Goal: Complete application form: Complete application form

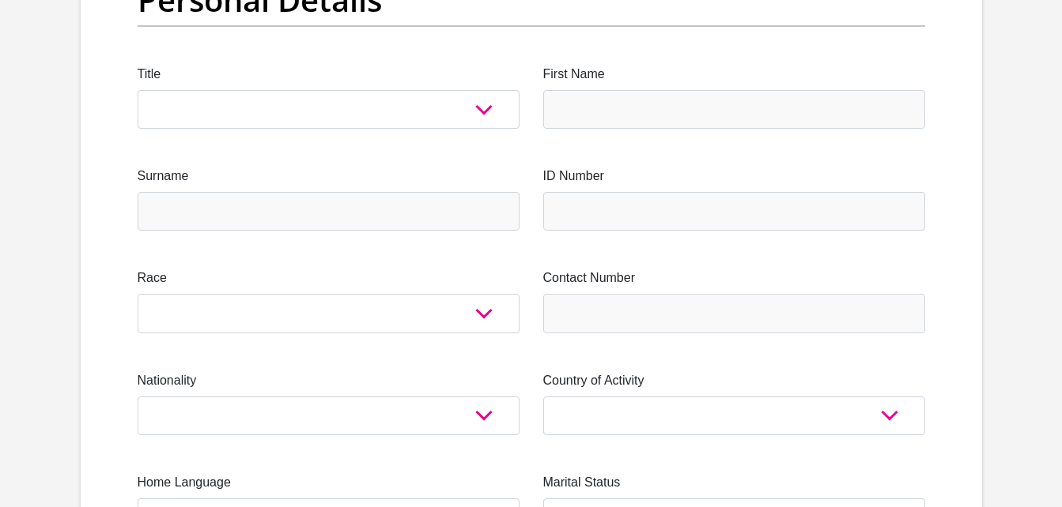
scroll to position [202, 0]
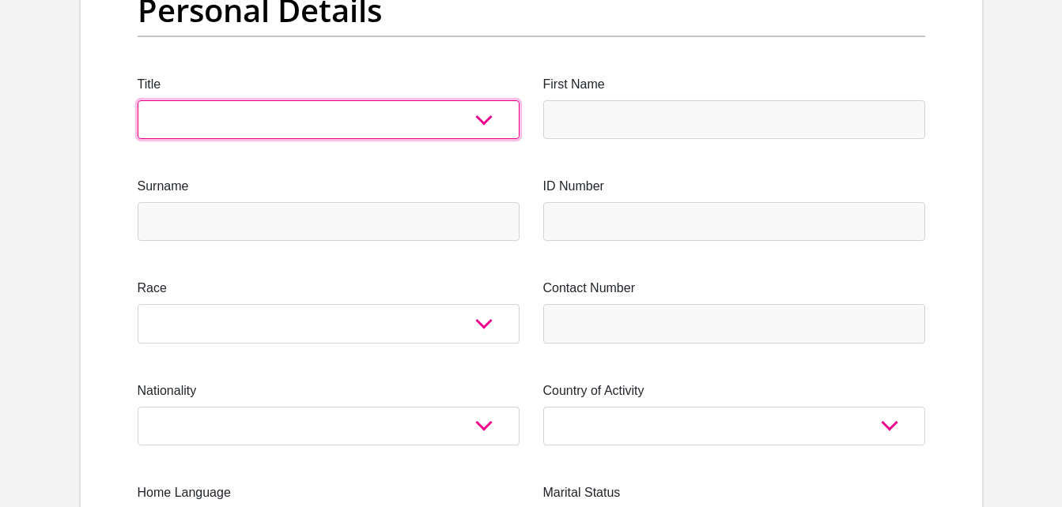
click at [471, 123] on select "Mr Ms Mrs Dr [PERSON_NAME]" at bounding box center [329, 119] width 382 height 39
select select "Ms"
click at [138, 100] on select "Mr Ms Mrs Dr [PERSON_NAME]" at bounding box center [329, 119] width 382 height 39
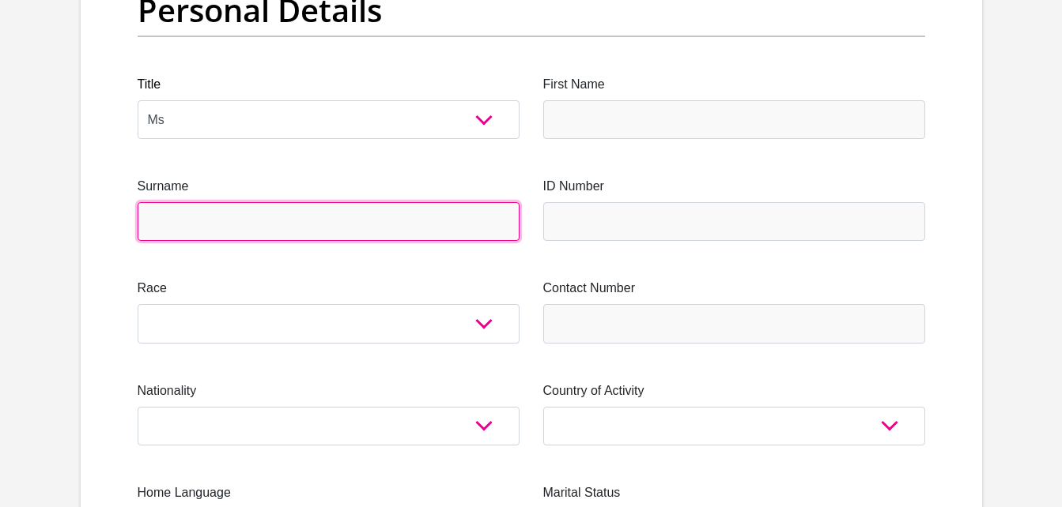
click at [447, 215] on input "Surname" at bounding box center [329, 221] width 382 height 39
type input "m"
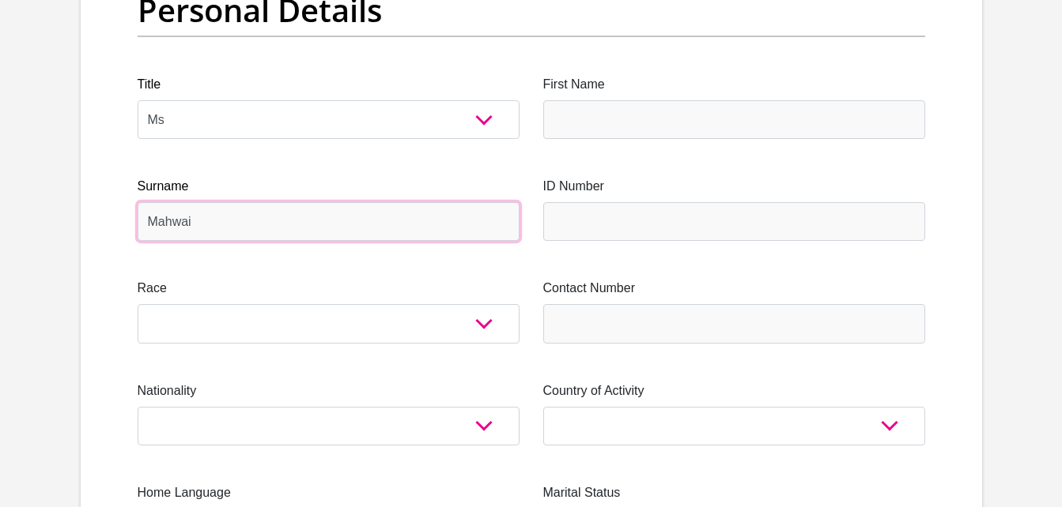
type input "Mahwai"
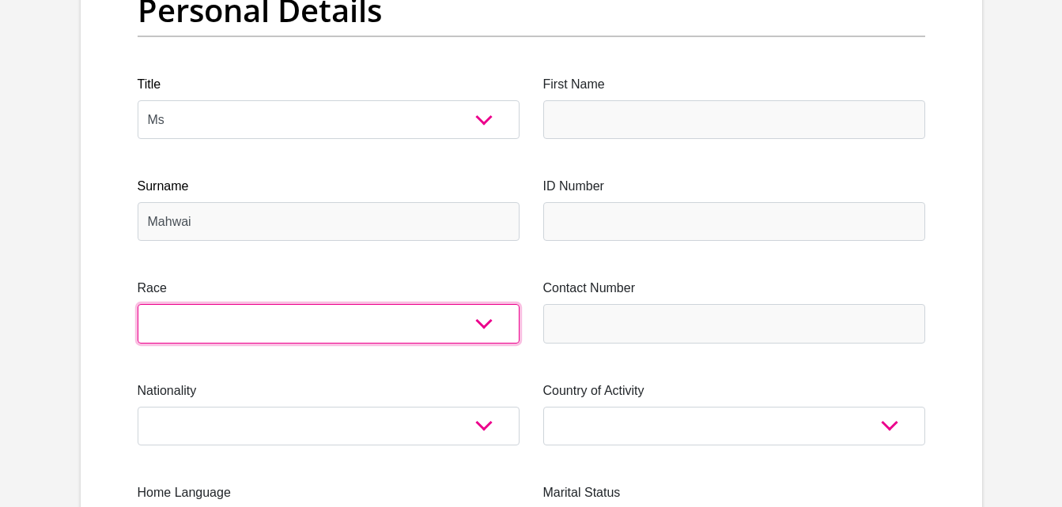
click at [450, 332] on select "Black Coloured Indian White Other" at bounding box center [329, 323] width 382 height 39
select select "1"
click at [138, 304] on select "Black Coloured Indian White Other" at bounding box center [329, 323] width 382 height 39
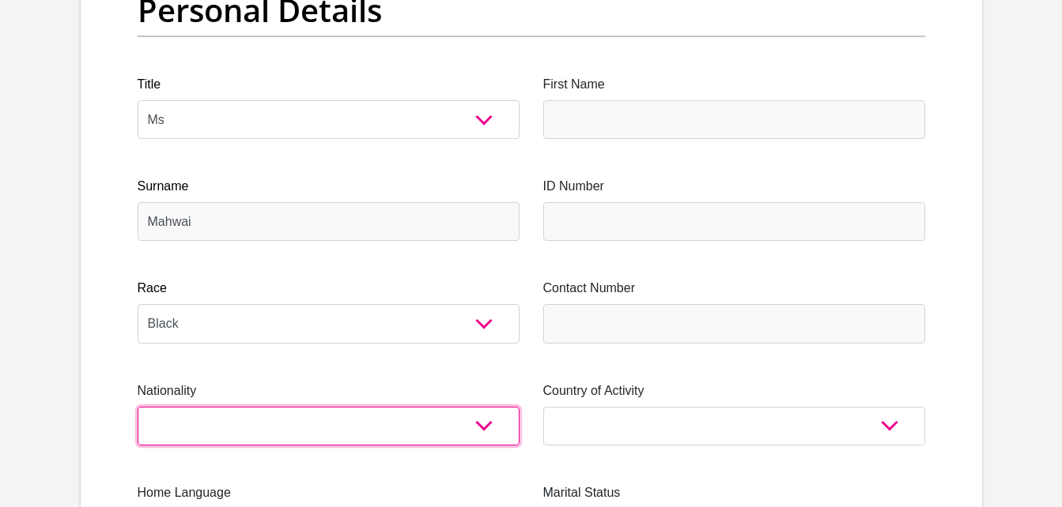
click at [258, 420] on select "[GEOGRAPHIC_DATA] [GEOGRAPHIC_DATA] [GEOGRAPHIC_DATA] [GEOGRAPHIC_DATA] [GEOGRA…" at bounding box center [329, 426] width 382 height 39
select select "ZAF"
click at [138, 407] on select "[GEOGRAPHIC_DATA] [GEOGRAPHIC_DATA] [GEOGRAPHIC_DATA] [GEOGRAPHIC_DATA] [GEOGRA…" at bounding box center [329, 426] width 382 height 39
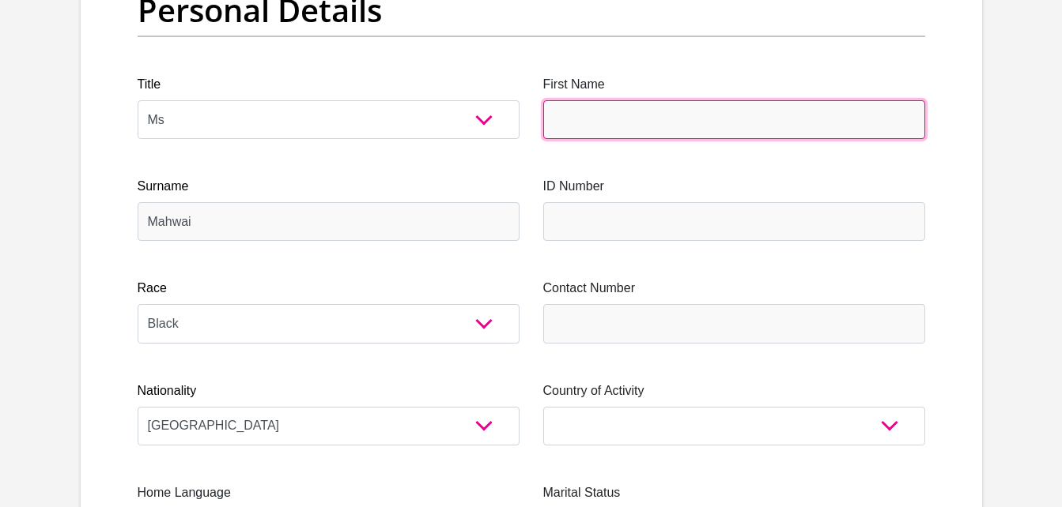
click at [617, 123] on input "First Name" at bounding box center [734, 119] width 382 height 39
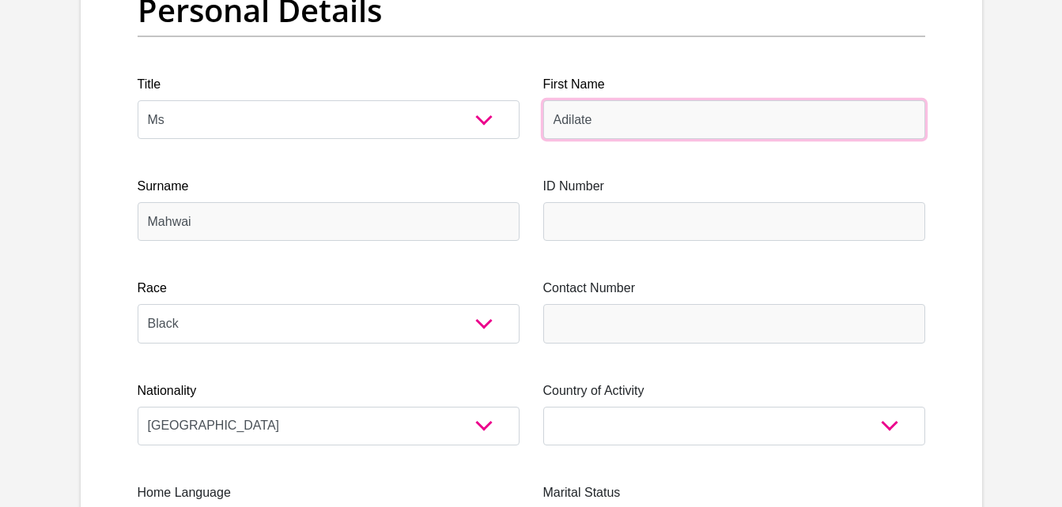
type input "Adilate"
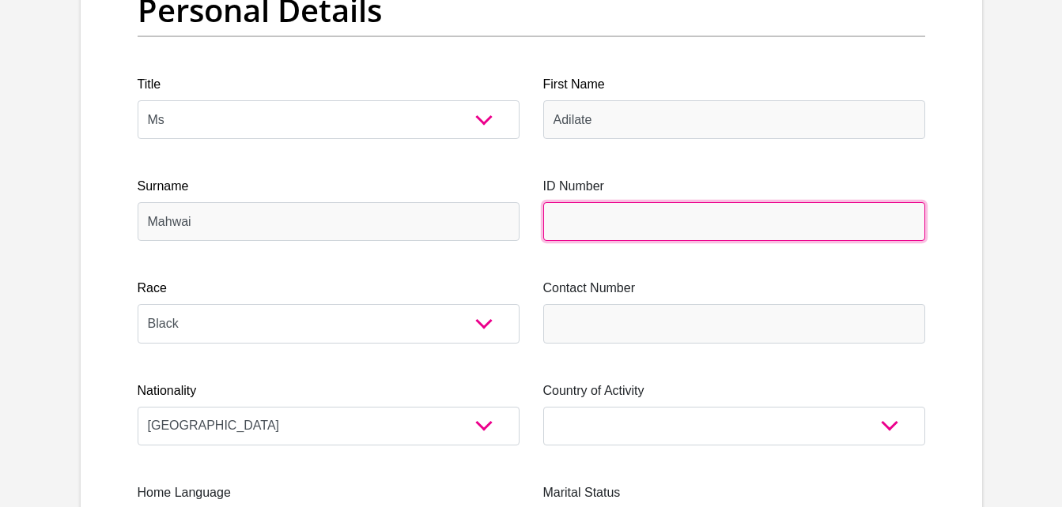
click at [613, 222] on input "ID Number" at bounding box center [734, 221] width 382 height 39
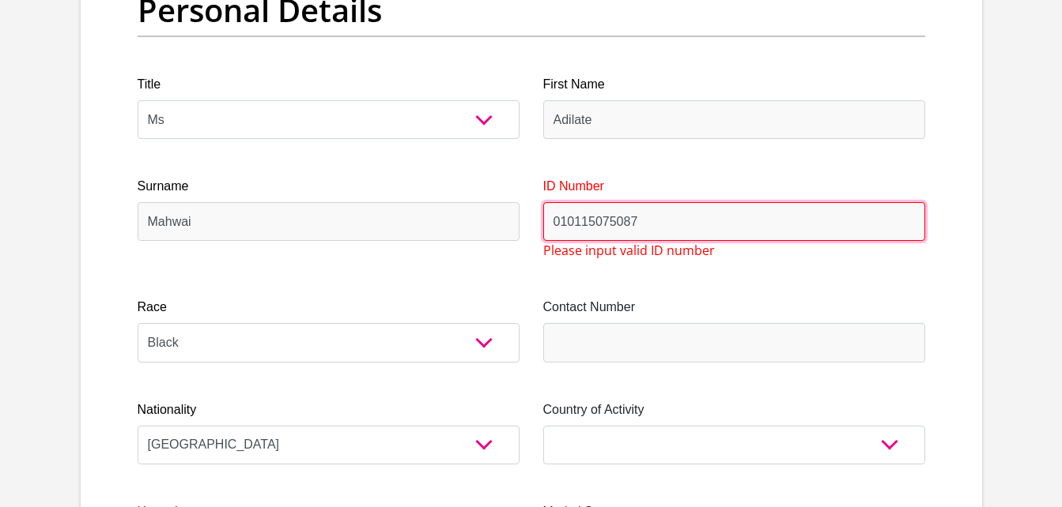
click at [613, 222] on input "010115075087" at bounding box center [734, 221] width 382 height 39
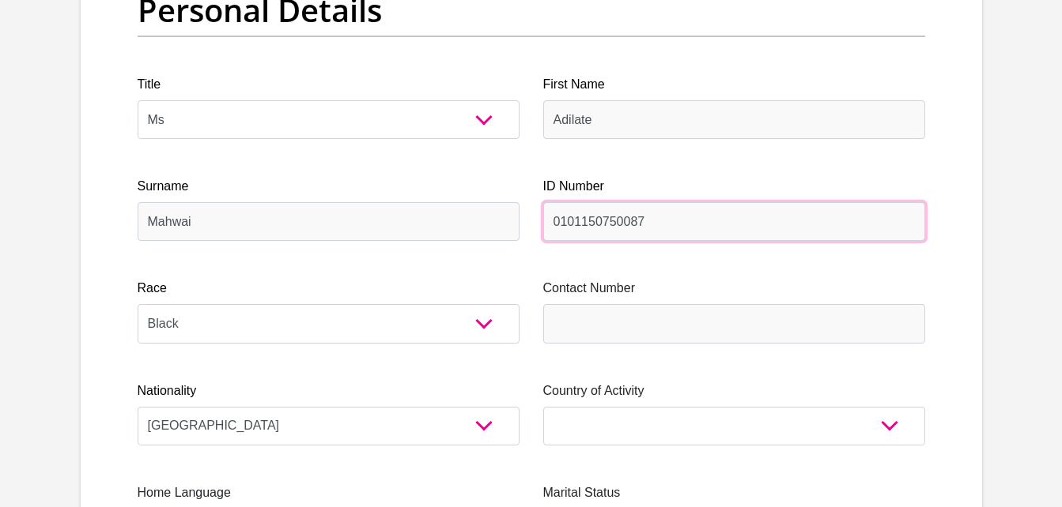
type input "0101150750087"
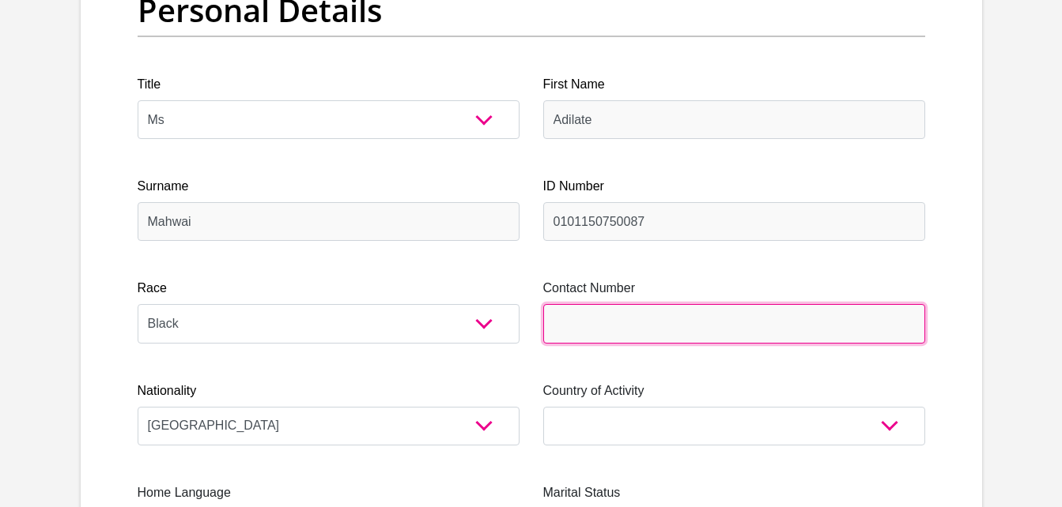
click at [595, 340] on input "Contact Number" at bounding box center [734, 323] width 382 height 39
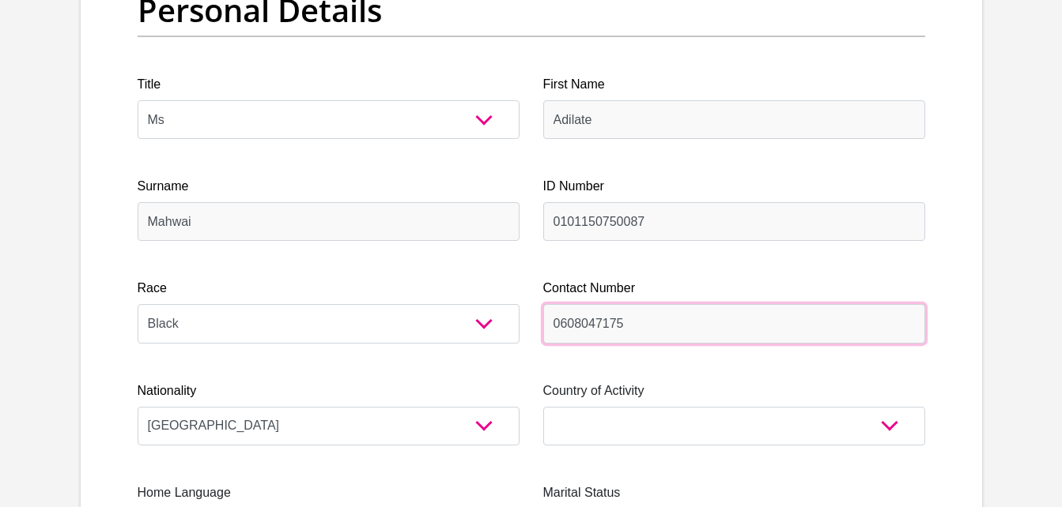
type input "0608047175"
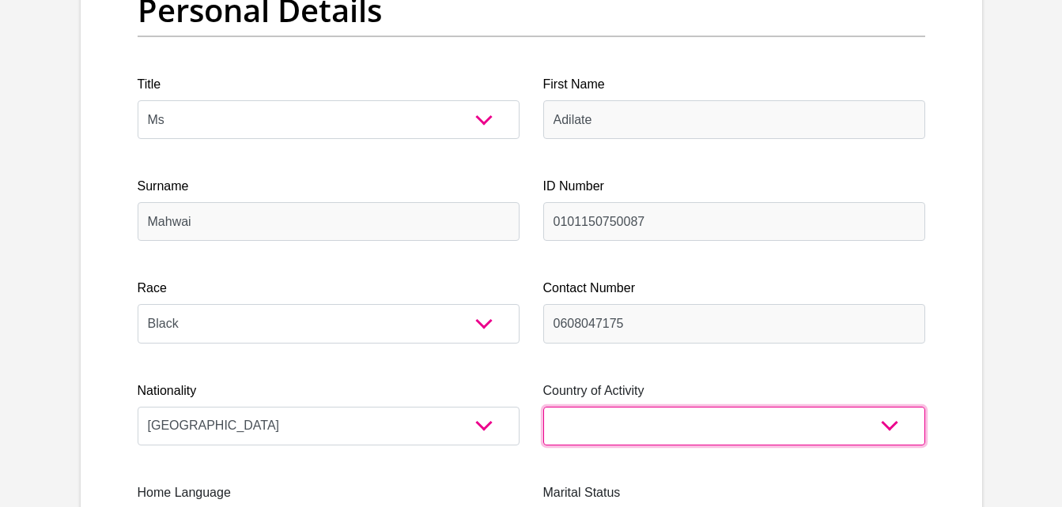
click at [707, 439] on select "[GEOGRAPHIC_DATA] [GEOGRAPHIC_DATA] [GEOGRAPHIC_DATA] [GEOGRAPHIC_DATA] [GEOGRA…" at bounding box center [734, 426] width 382 height 39
select select "ZAF"
click at [543, 407] on select "[GEOGRAPHIC_DATA] [GEOGRAPHIC_DATA] [GEOGRAPHIC_DATA] [GEOGRAPHIC_DATA] [GEOGRA…" at bounding box center [734, 426] width 382 height 39
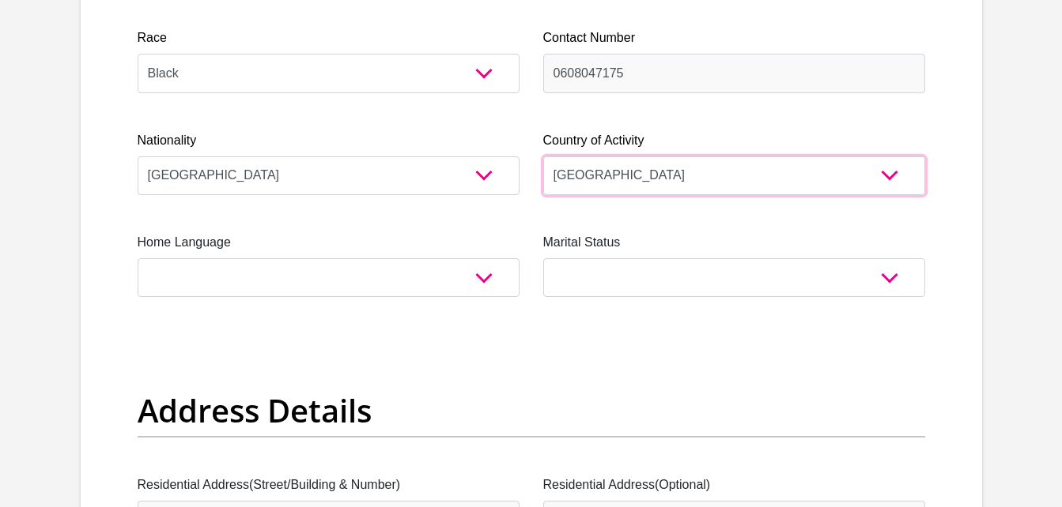
scroll to position [481, 0]
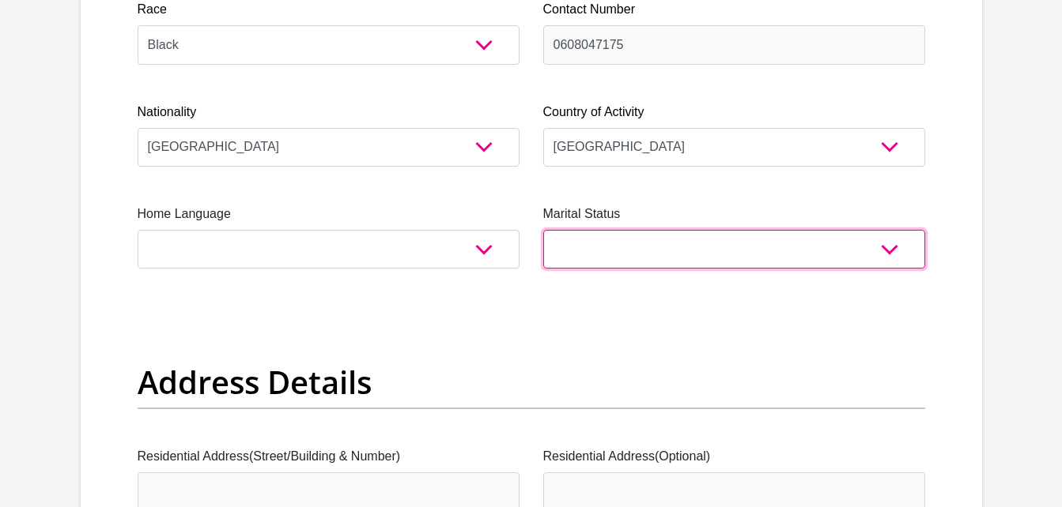
click at [897, 251] on select "Married ANC Single Divorced Widowed Married COP or Customary Law" at bounding box center [734, 249] width 382 height 39
select select "2"
click at [543, 230] on select "Married ANC Single Divorced Widowed Married COP or Customary Law" at bounding box center [734, 249] width 382 height 39
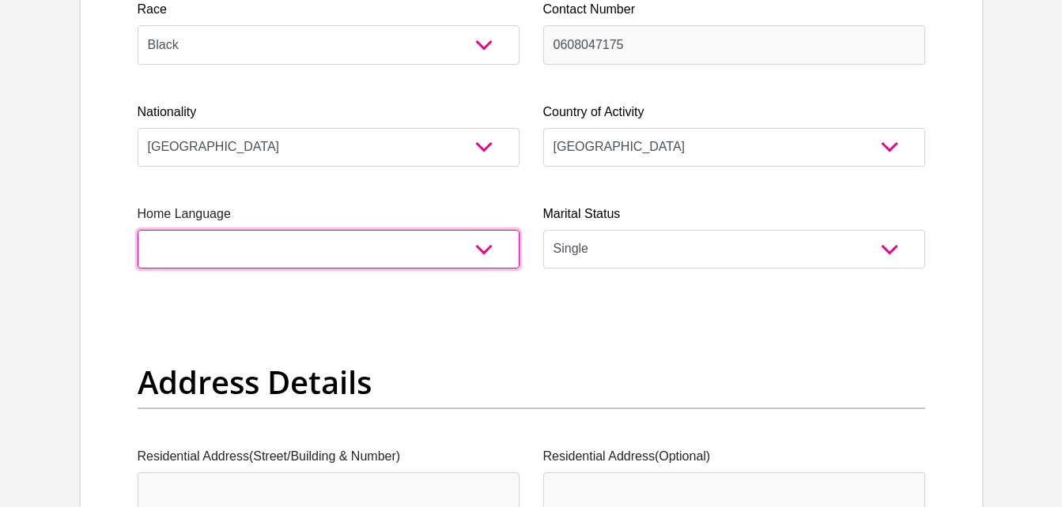
click at [409, 264] on select "Afrikaans English Sepedi South Ndebele Southern Sotho Swati Tsonga Tswana Venda…" at bounding box center [329, 249] width 382 height 39
select select "[DATE]"
click at [138, 230] on select "Afrikaans English Sepedi South Ndebele Southern Sotho Swati Tsonga Tswana Venda…" at bounding box center [329, 249] width 382 height 39
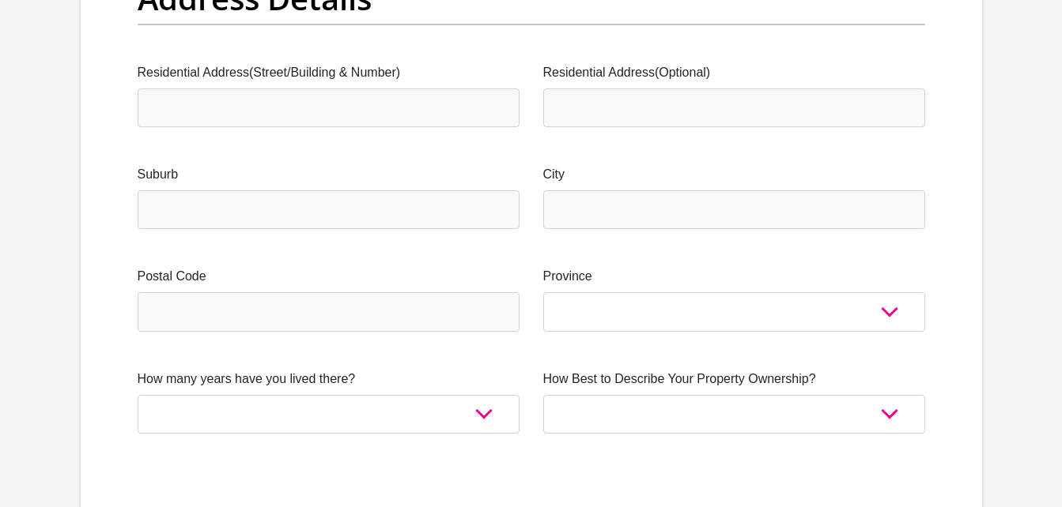
scroll to position [836, 0]
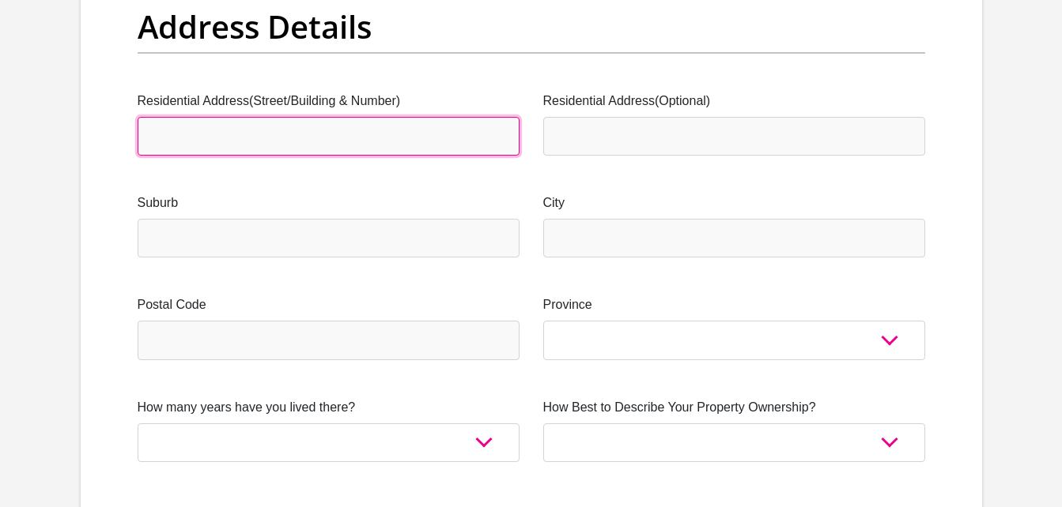
click at [251, 135] on input "Residential Address(Street/Building & Number)" at bounding box center [329, 136] width 382 height 39
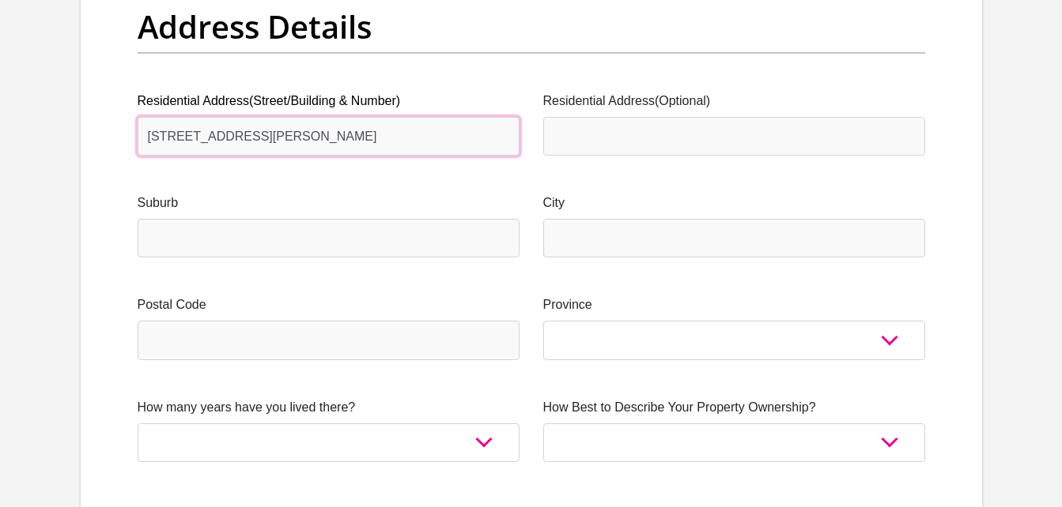
type input "[STREET_ADDRESS][PERSON_NAME]"
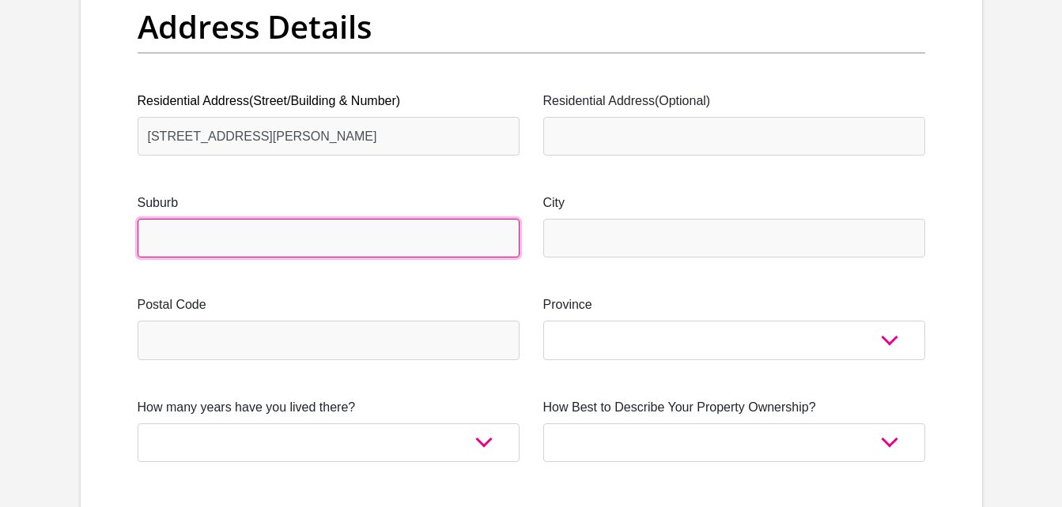
click at [236, 242] on input "Suburb" at bounding box center [329, 238] width 382 height 39
type input "arcadia"
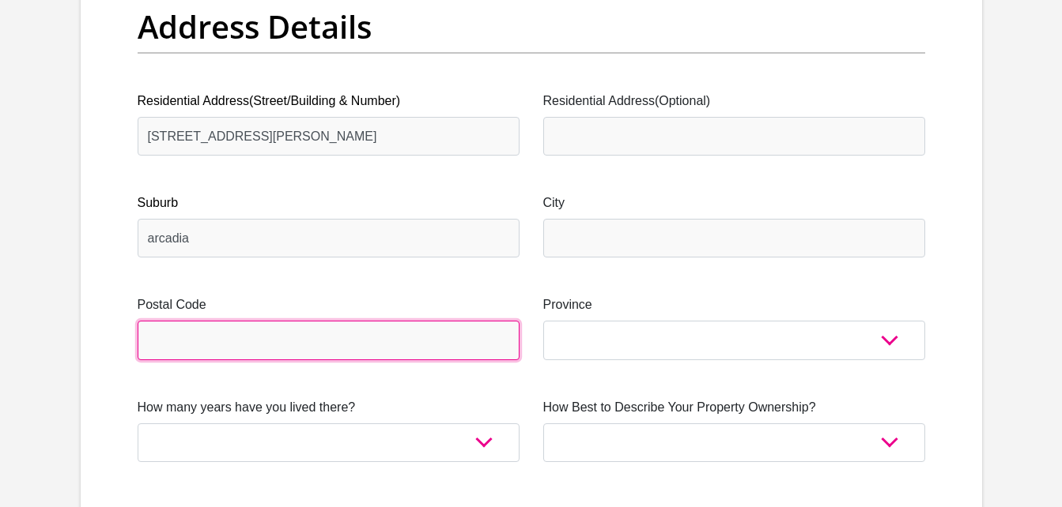
click at [228, 349] on input "Postal Code" at bounding box center [329, 340] width 382 height 39
type input "0002"
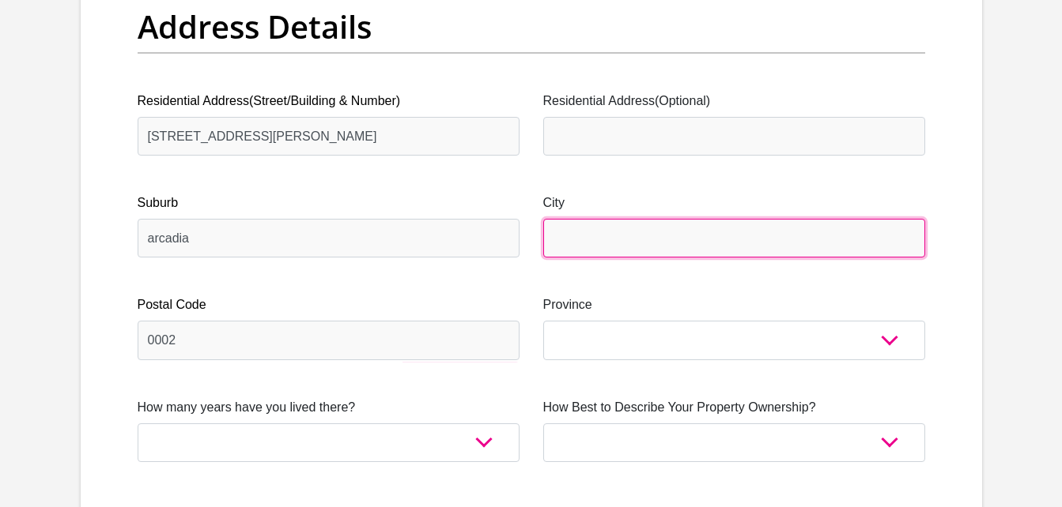
click at [626, 236] on input "City" at bounding box center [734, 238] width 382 height 39
type input "[GEOGRAPHIC_DATA]"
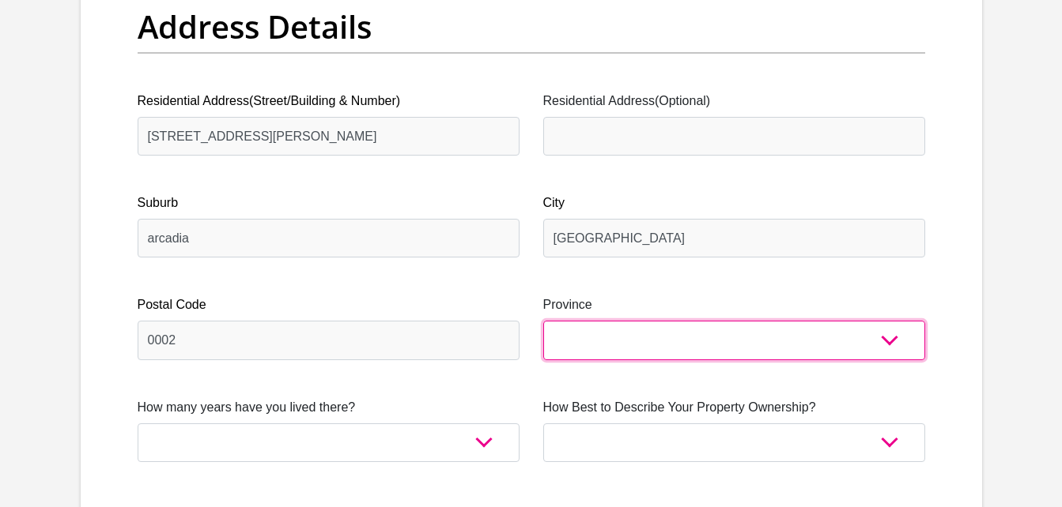
click at [677, 333] on select "Eastern Cape Free State [GEOGRAPHIC_DATA] [GEOGRAPHIC_DATA][DATE] [GEOGRAPHIC_D…" at bounding box center [734, 340] width 382 height 39
select select "Gauteng"
click at [543, 321] on select "Eastern Cape Free State [GEOGRAPHIC_DATA] [GEOGRAPHIC_DATA][DATE] [GEOGRAPHIC_D…" at bounding box center [734, 340] width 382 height 39
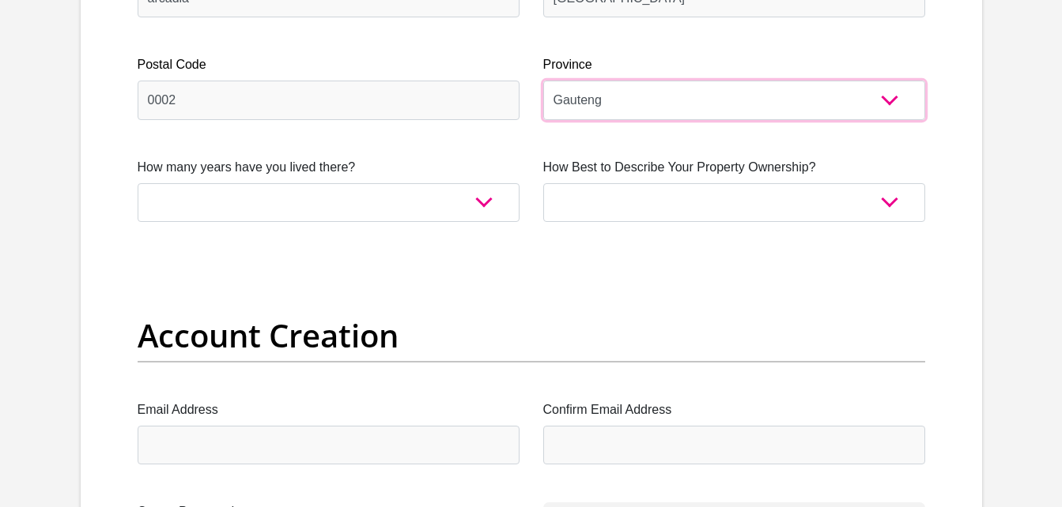
scroll to position [1134, 0]
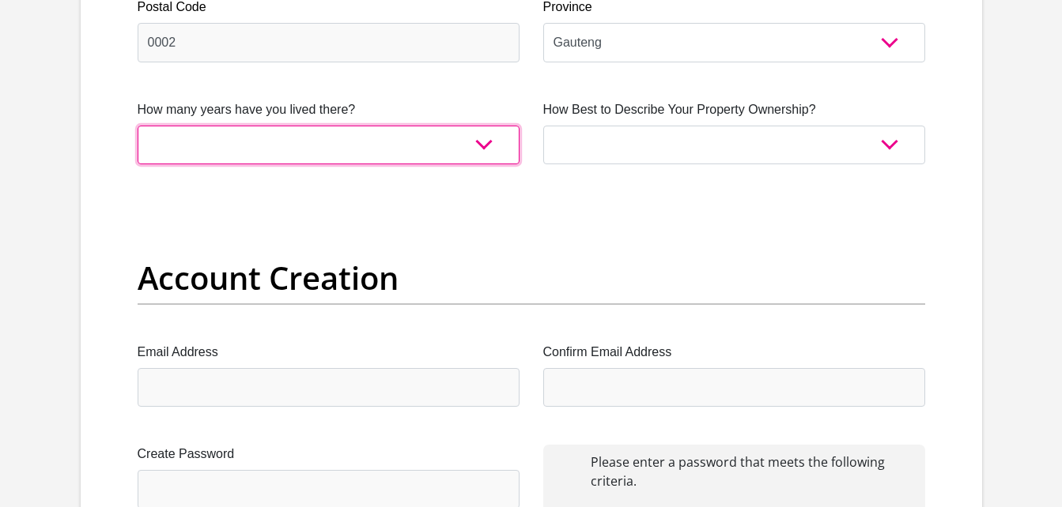
click at [482, 148] on select "less than 1 year 1-3 years 3-5 years 5+ years" at bounding box center [329, 145] width 382 height 39
select select "0"
click at [138, 126] on select "less than 1 year 1-3 years 3-5 years 5+ years" at bounding box center [329, 145] width 382 height 39
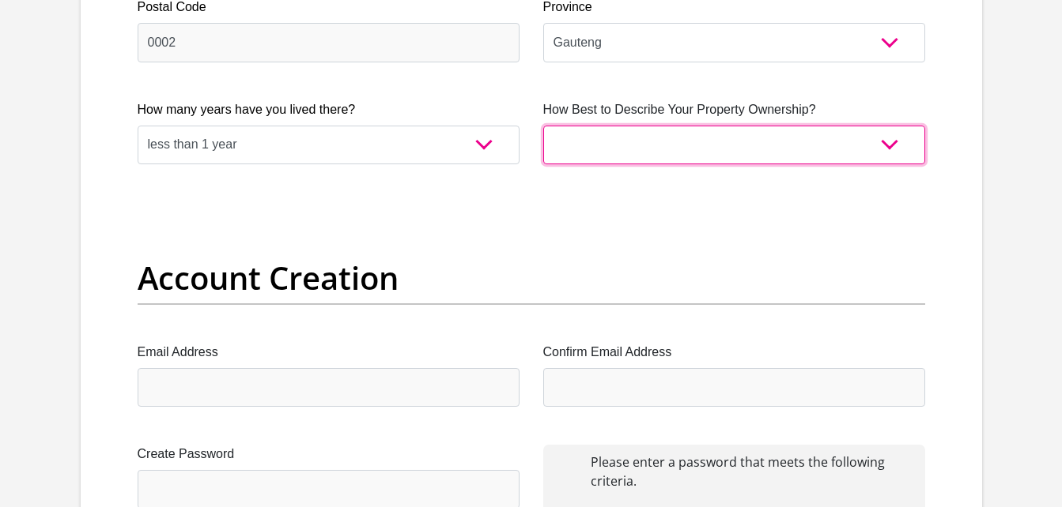
click at [667, 155] on select "Owned Rented Family Owned Company Dwelling" at bounding box center [734, 145] width 382 height 39
select select "Rented"
click at [543, 126] on select "Owned Rented Family Owned Company Dwelling" at bounding box center [734, 145] width 382 height 39
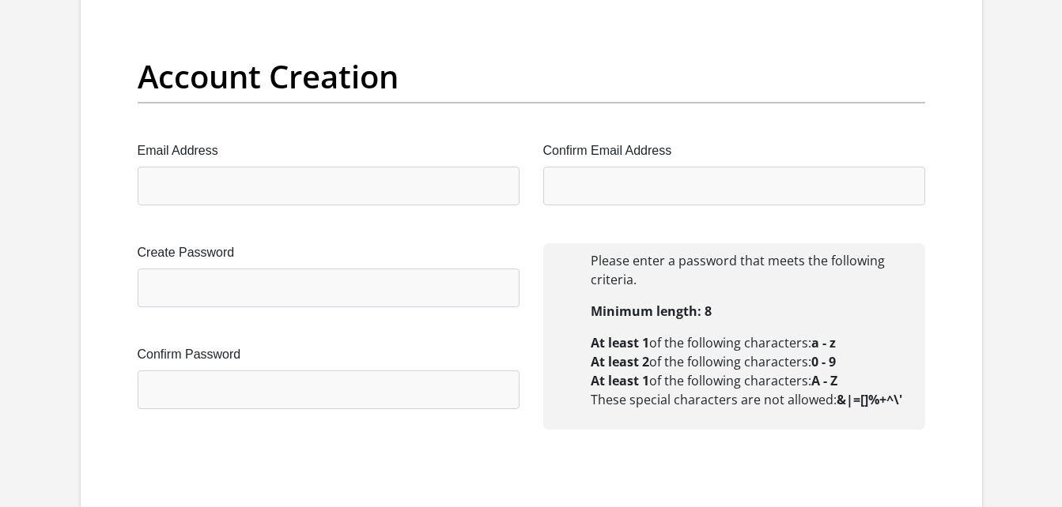
scroll to position [1326, 0]
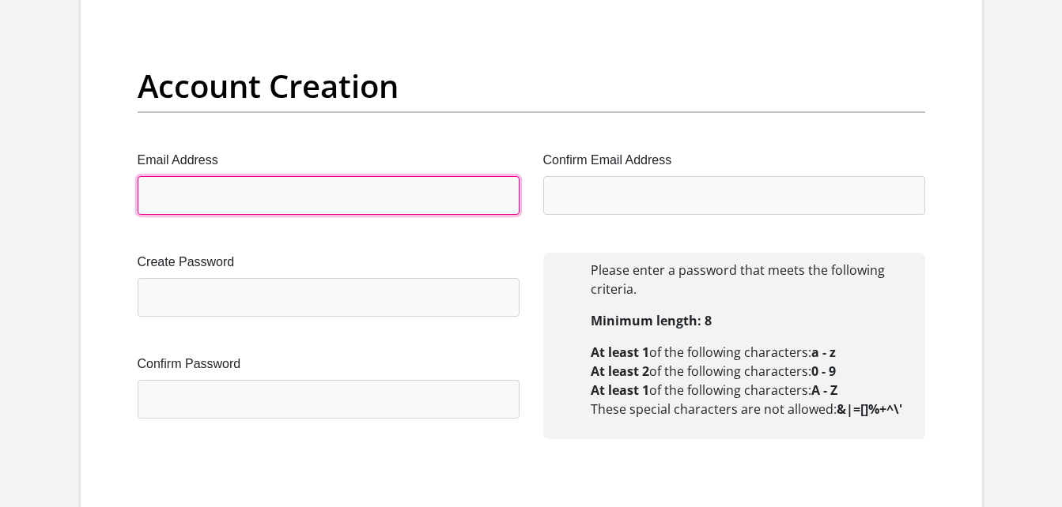
click at [314, 195] on input "Email Address" at bounding box center [329, 195] width 382 height 39
type input "[EMAIL_ADDRESS][DOMAIN_NAME]"
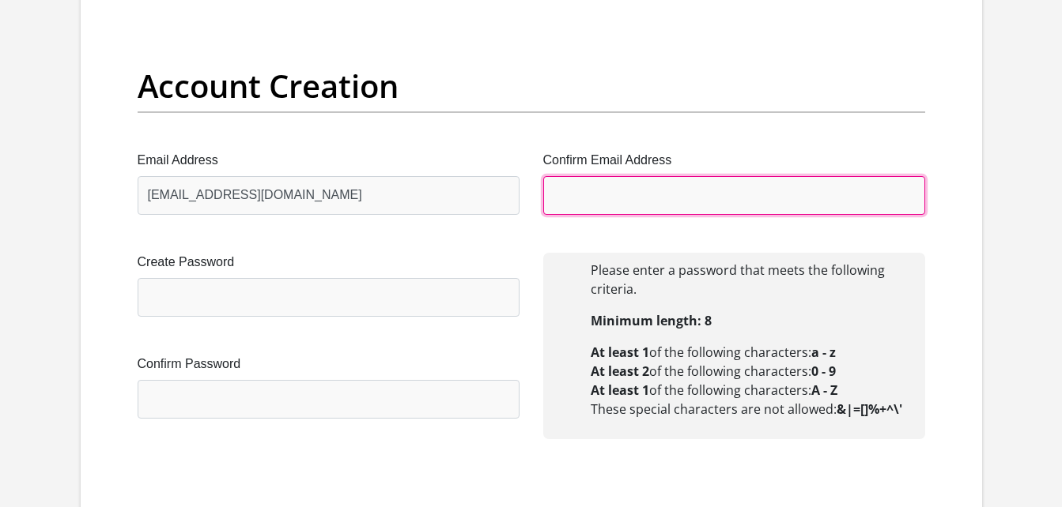
type input "[EMAIL_ADDRESS][DOMAIN_NAME]"
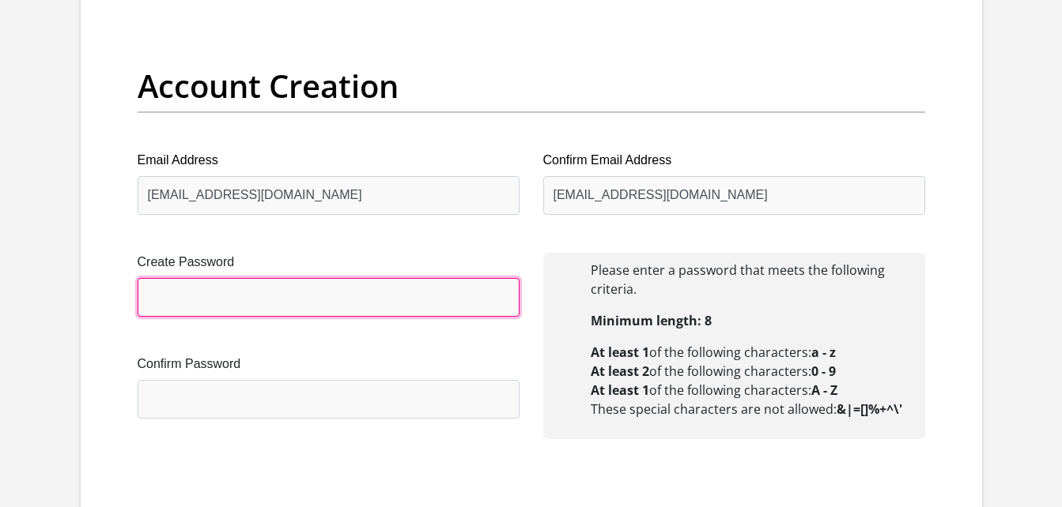
click at [248, 304] on input "Create Password" at bounding box center [329, 297] width 382 height 39
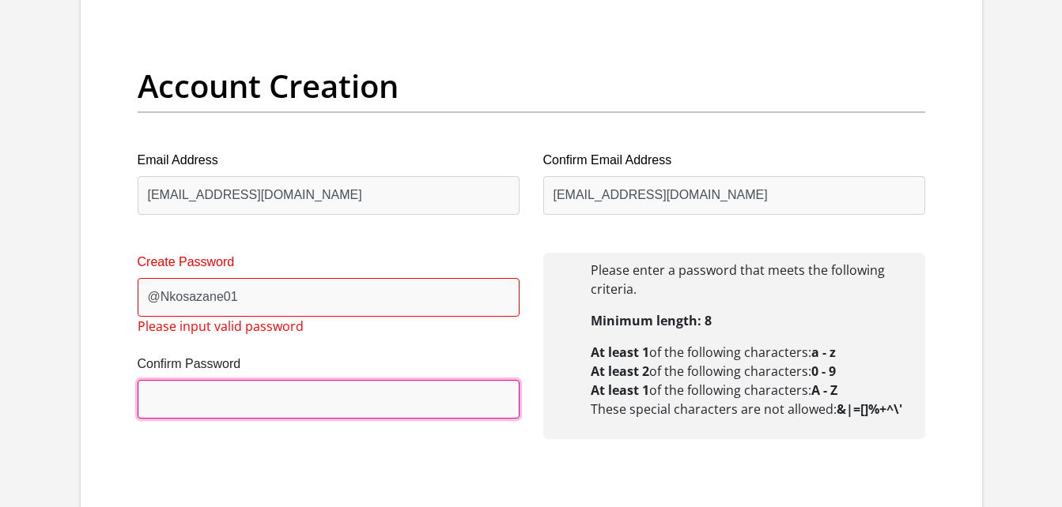
click at [300, 409] on input "Confirm Password" at bounding box center [329, 399] width 382 height 39
click at [268, 408] on input "Confirm Password" at bounding box center [329, 399] width 382 height 39
click at [240, 390] on input "Confirm Password" at bounding box center [329, 399] width 382 height 39
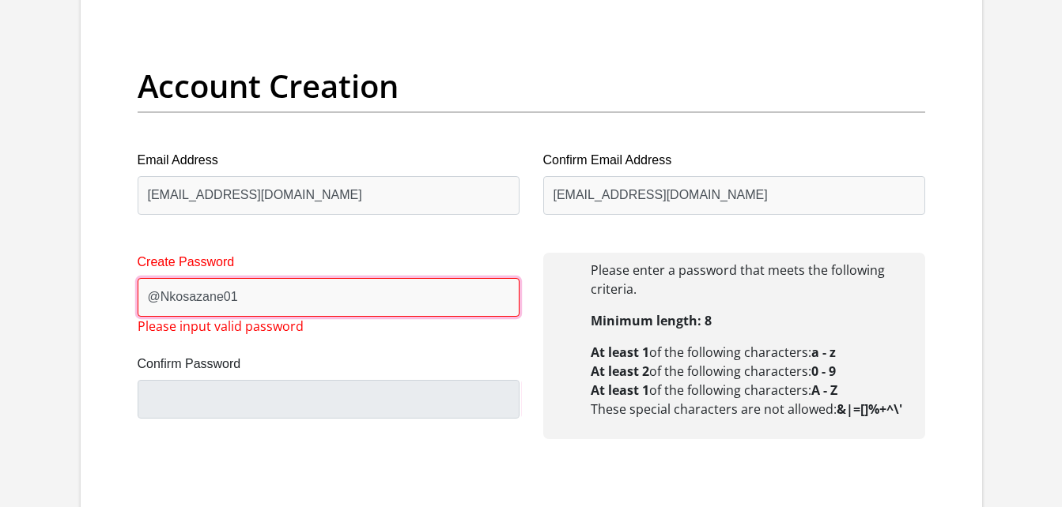
click at [280, 301] on input "@Nkosazane01" at bounding box center [329, 297] width 382 height 39
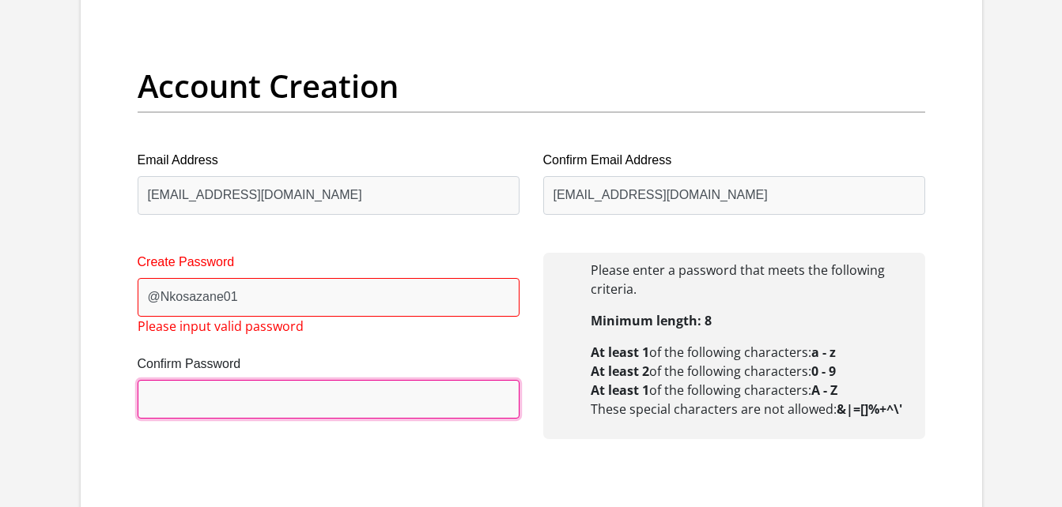
click at [202, 411] on input "Confirm Password" at bounding box center [329, 399] width 382 height 39
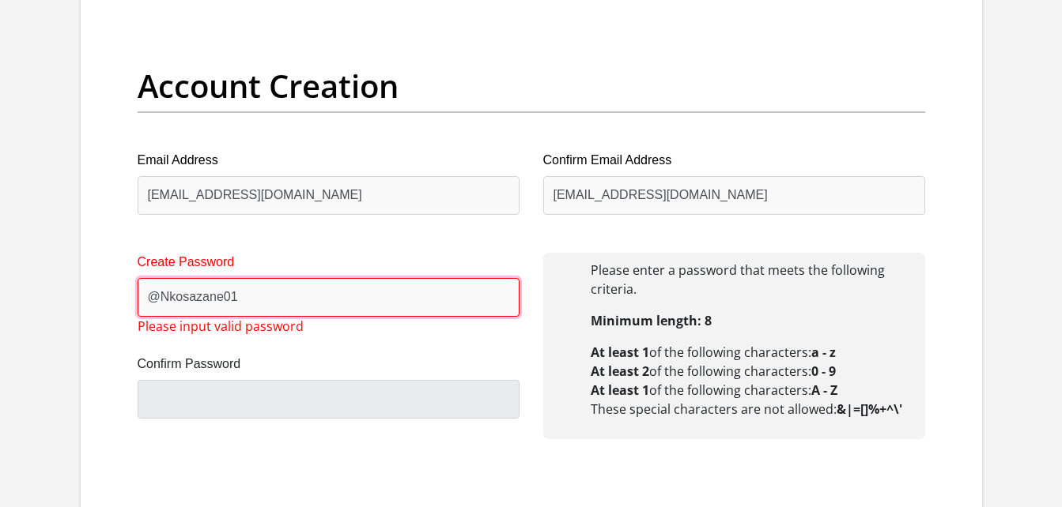
click at [288, 300] on input "@Nkosazane01" at bounding box center [329, 297] width 382 height 39
type input "@"
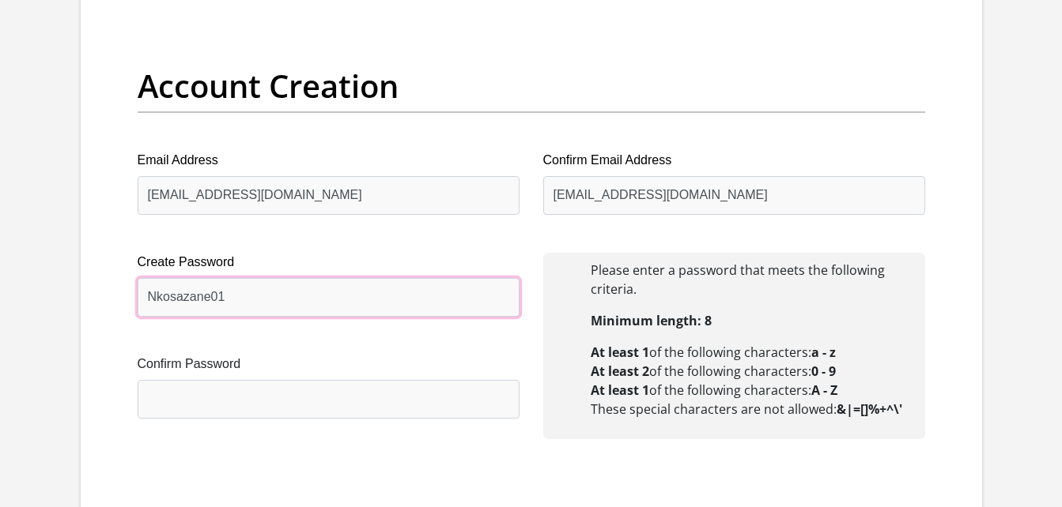
type input "Nkosazane01"
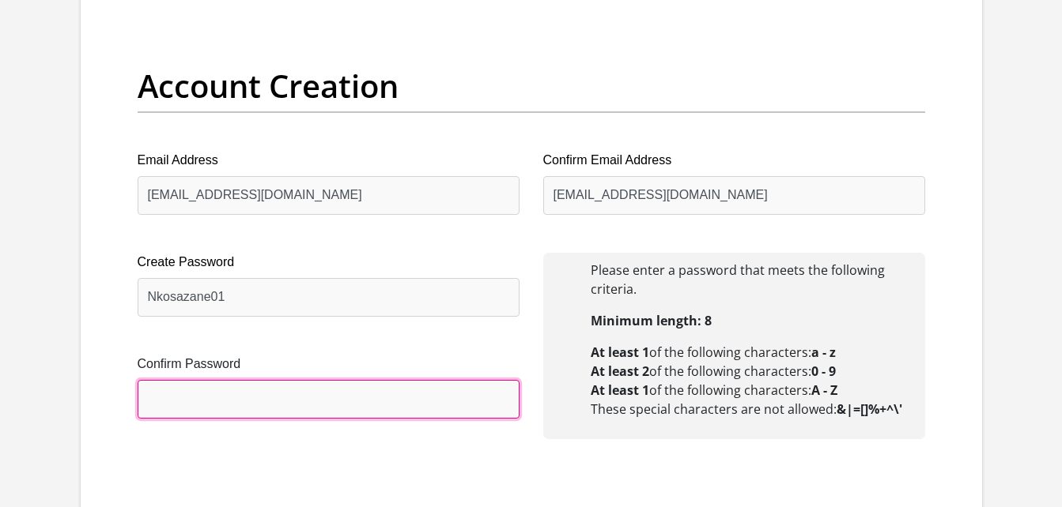
click at [210, 405] on input "Confirm Password" at bounding box center [329, 399] width 382 height 39
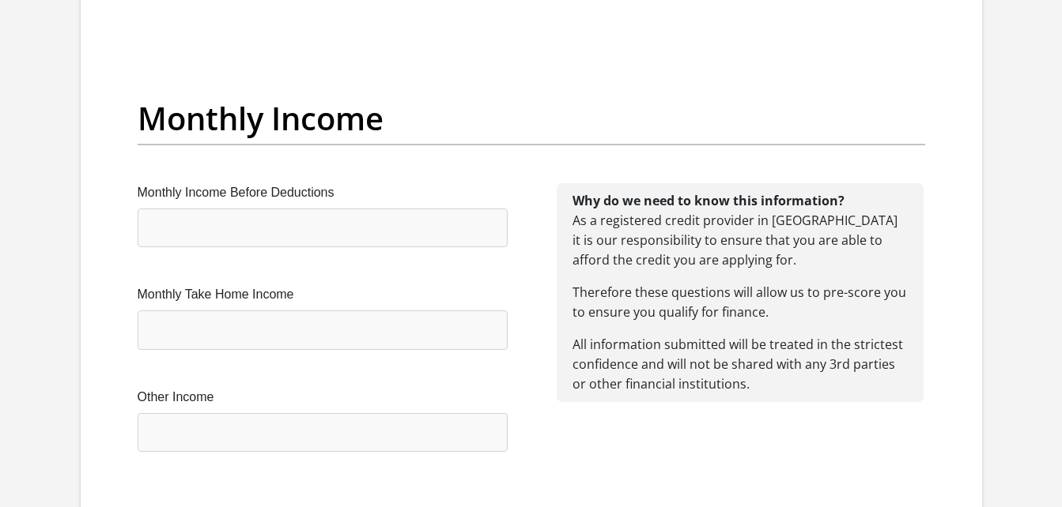
scroll to position [1759, 0]
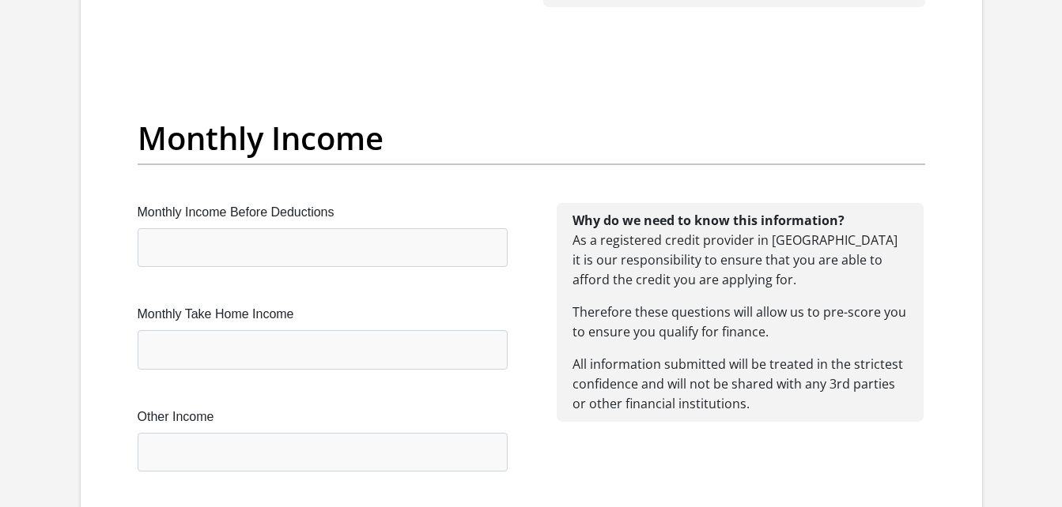
type input "Nkosazane01"
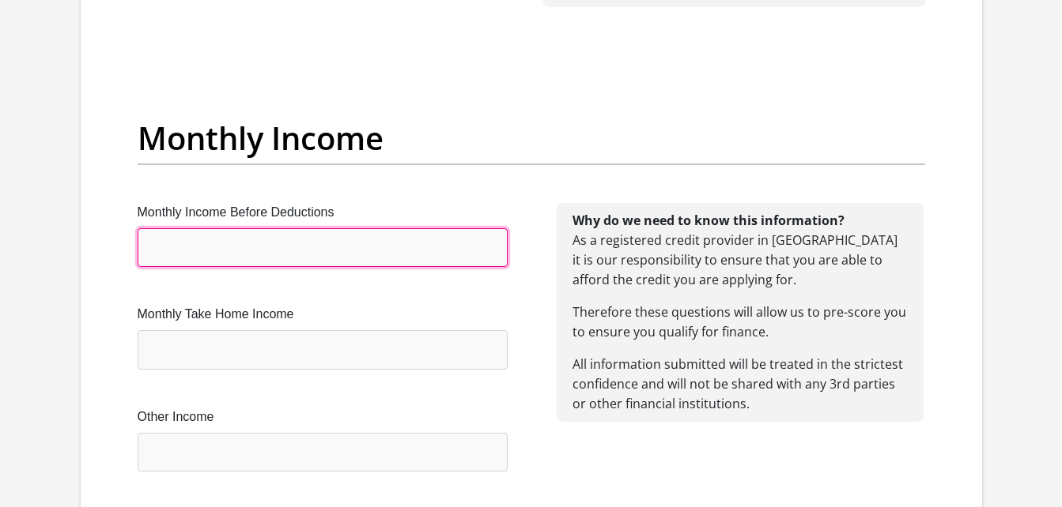
click at [394, 248] on input "Monthly Income Before Deductions" at bounding box center [323, 247] width 370 height 39
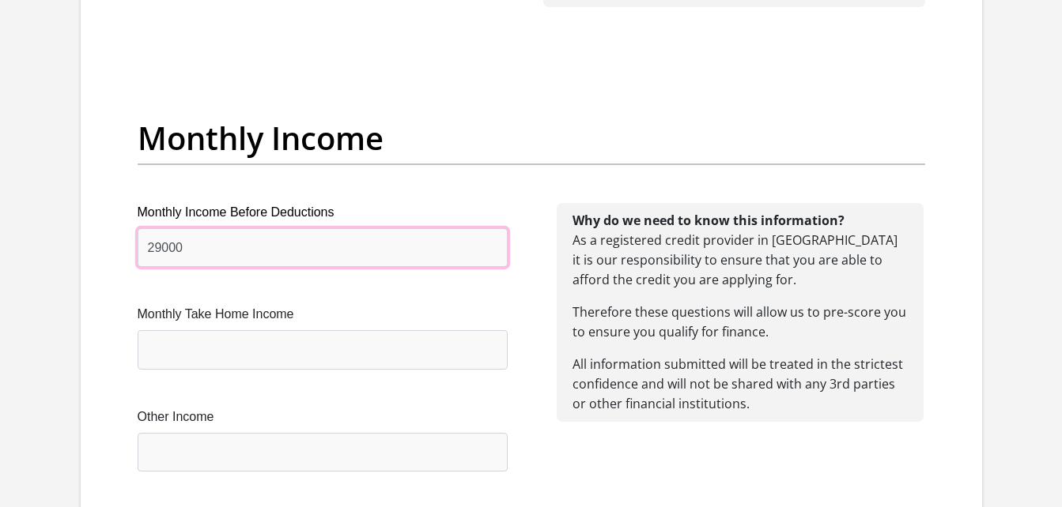
click at [151, 251] on input "29000" at bounding box center [323, 247] width 370 height 39
click at [147, 251] on input "29000" at bounding box center [323, 247] width 370 height 39
click at [211, 251] on input "29000" at bounding box center [323, 247] width 370 height 39
type input "2"
type input "29000"
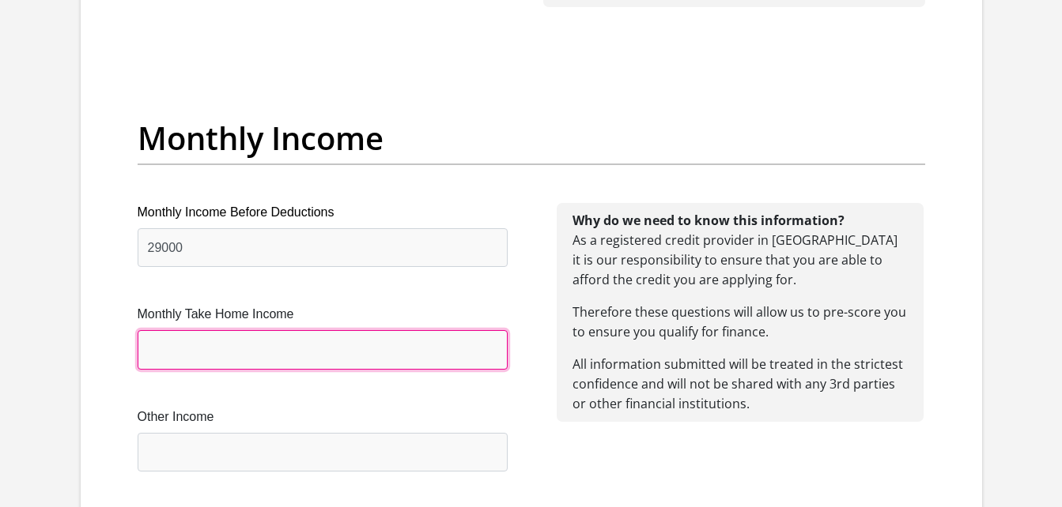
click at [194, 357] on input "Monthly Take Home Income" at bounding box center [323, 349] width 370 height 39
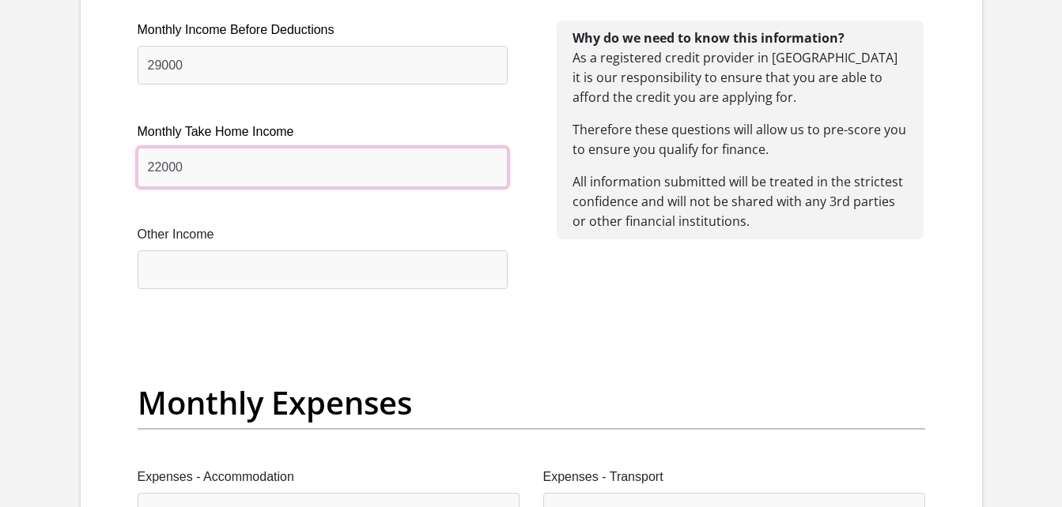
scroll to position [1932, 0]
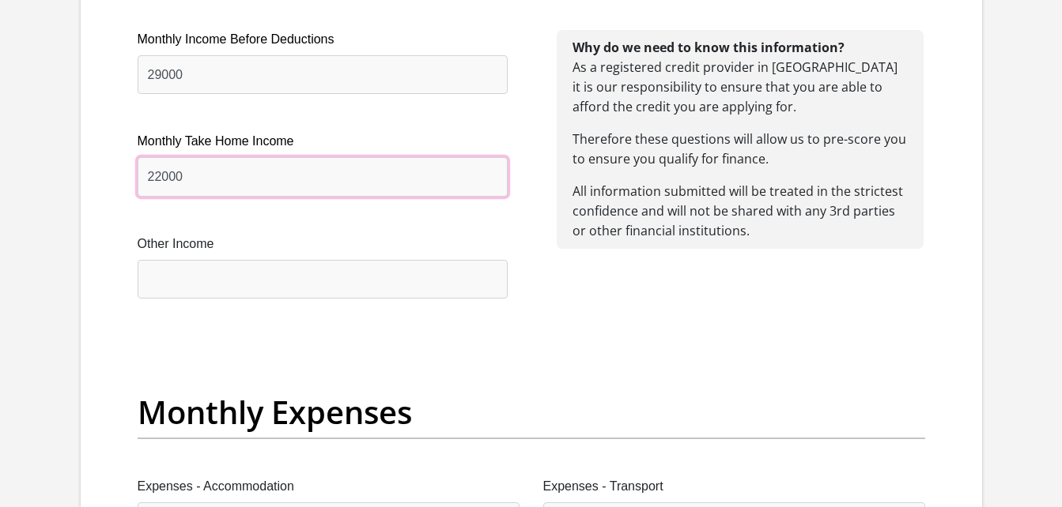
type input "22000"
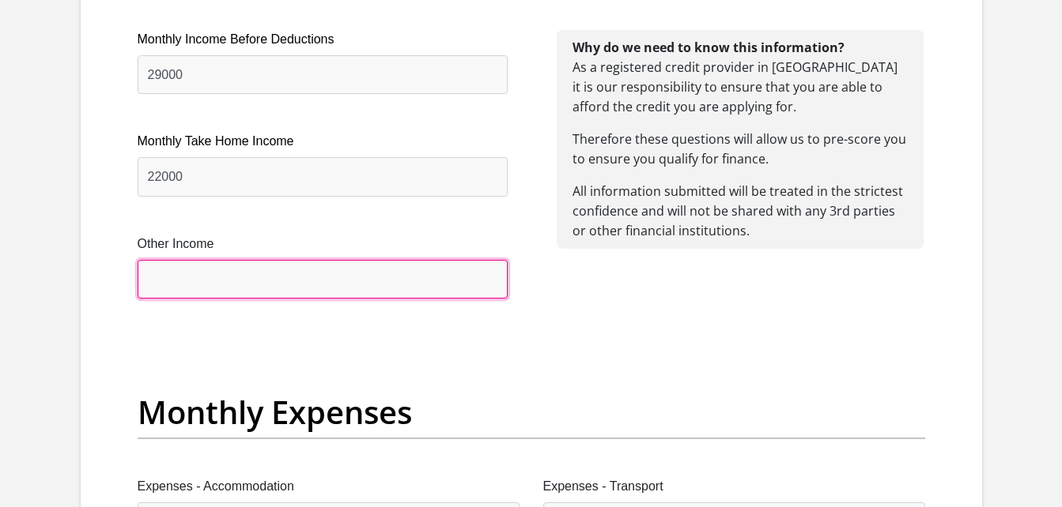
click at [232, 282] on input "Other Income" at bounding box center [323, 279] width 370 height 39
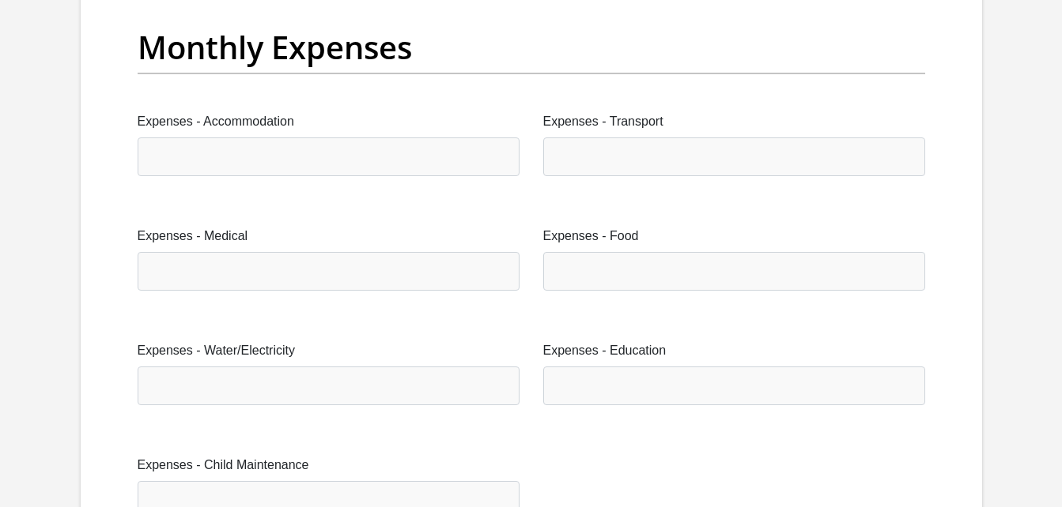
scroll to position [2355, 0]
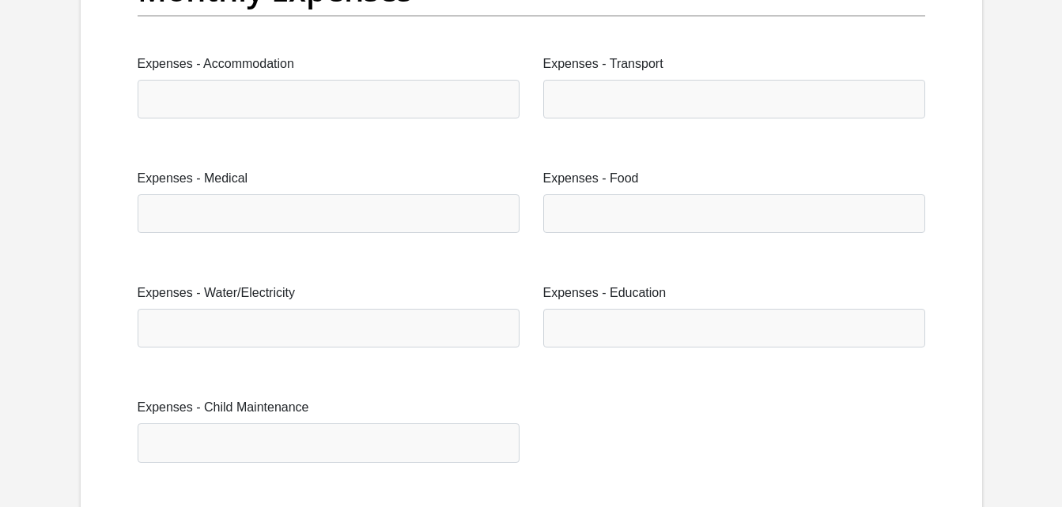
type input "9000"
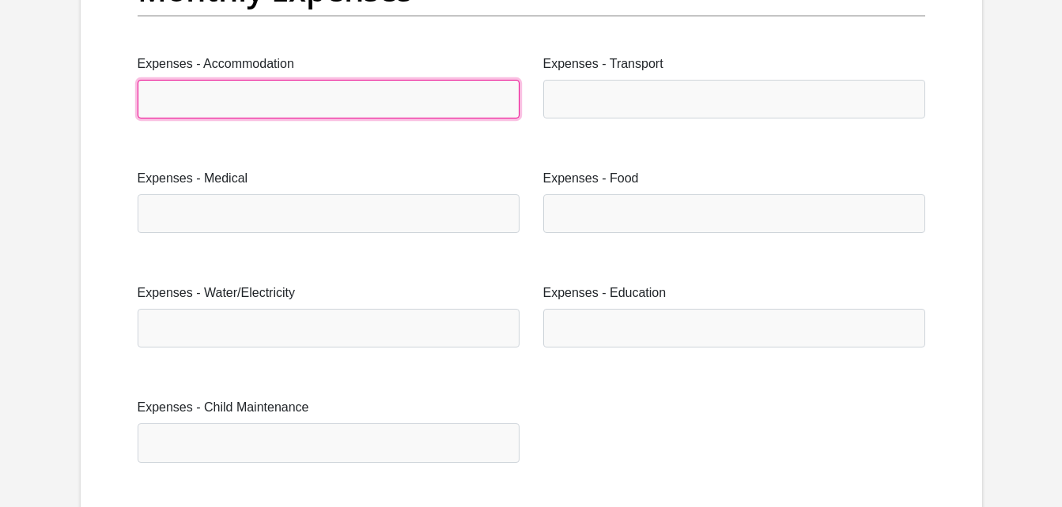
click at [252, 89] on input "Expenses - Accommodation" at bounding box center [329, 99] width 382 height 39
type input "4000"
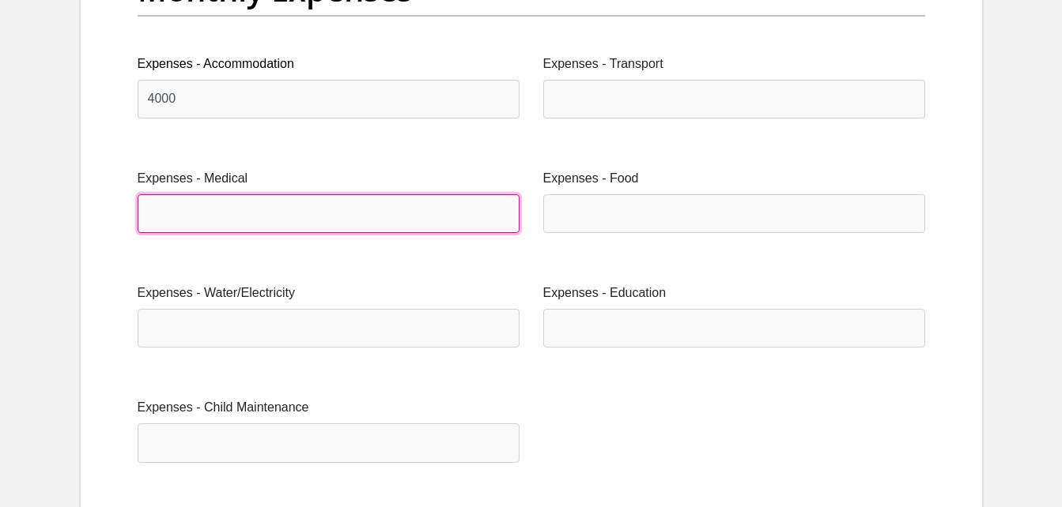
click at [228, 210] on input "Expenses - Medical" at bounding box center [329, 213] width 382 height 39
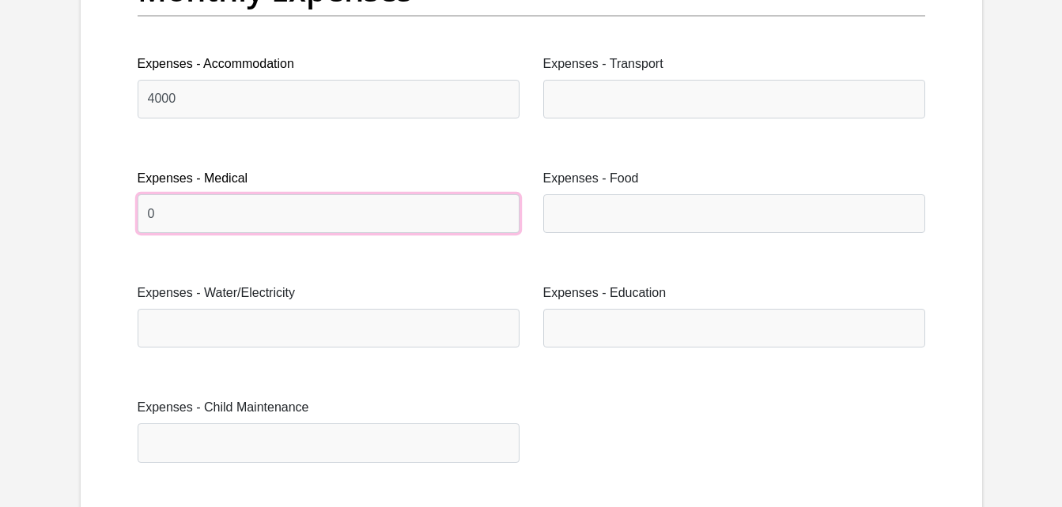
type input "0"
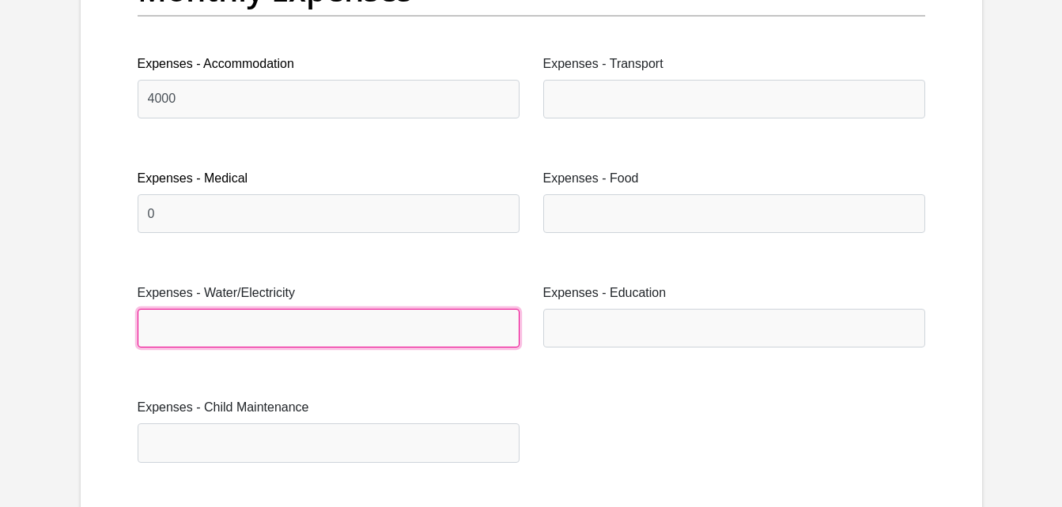
click at [212, 326] on input "Expenses - Water/Electricity" at bounding box center [329, 328] width 382 height 39
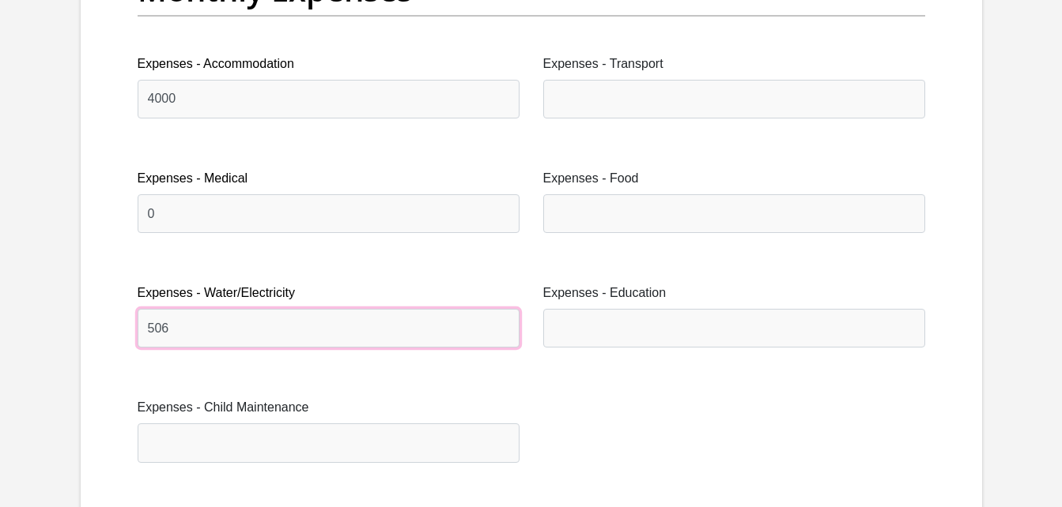
type input "506"
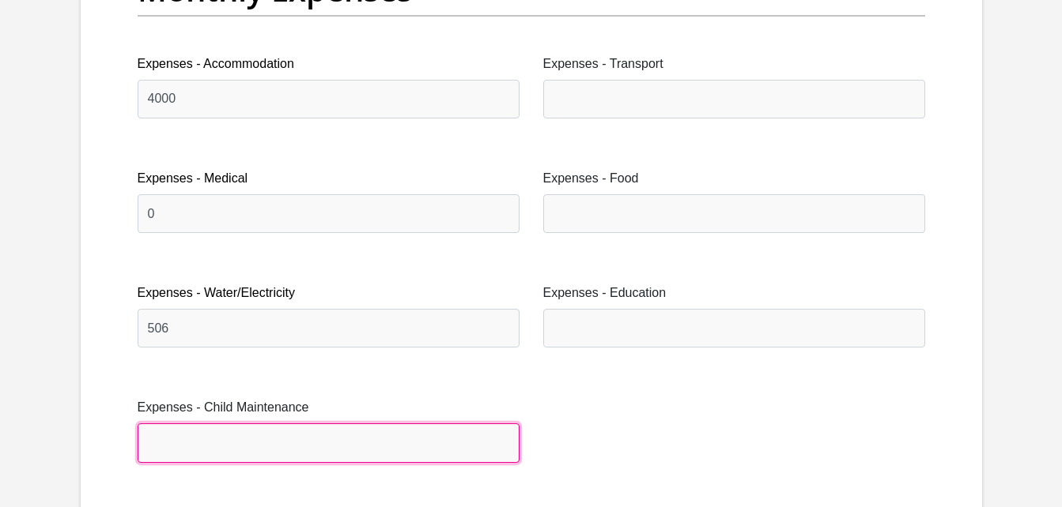
click at [245, 452] on input "Expenses - Child Maintenance" at bounding box center [329, 443] width 382 height 39
type input "3000"
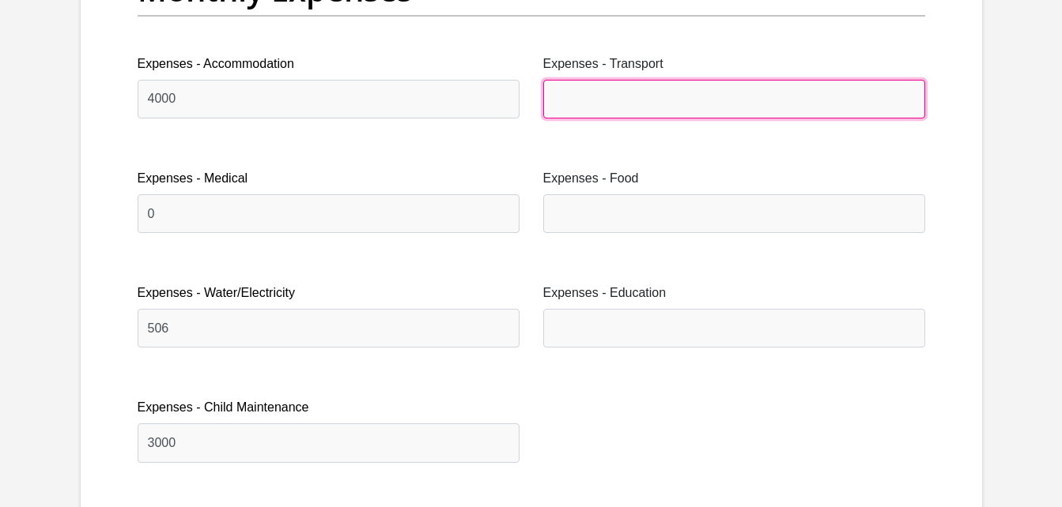
click at [643, 92] on input "Expenses - Transport" at bounding box center [734, 99] width 382 height 39
type input "1000"
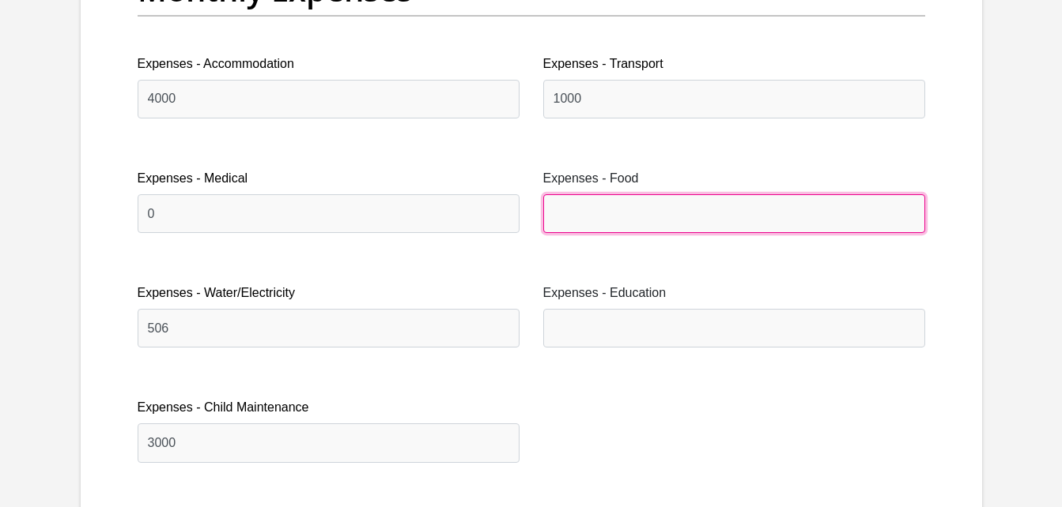
click at [602, 224] on input "Expenses - Food" at bounding box center [734, 213] width 382 height 39
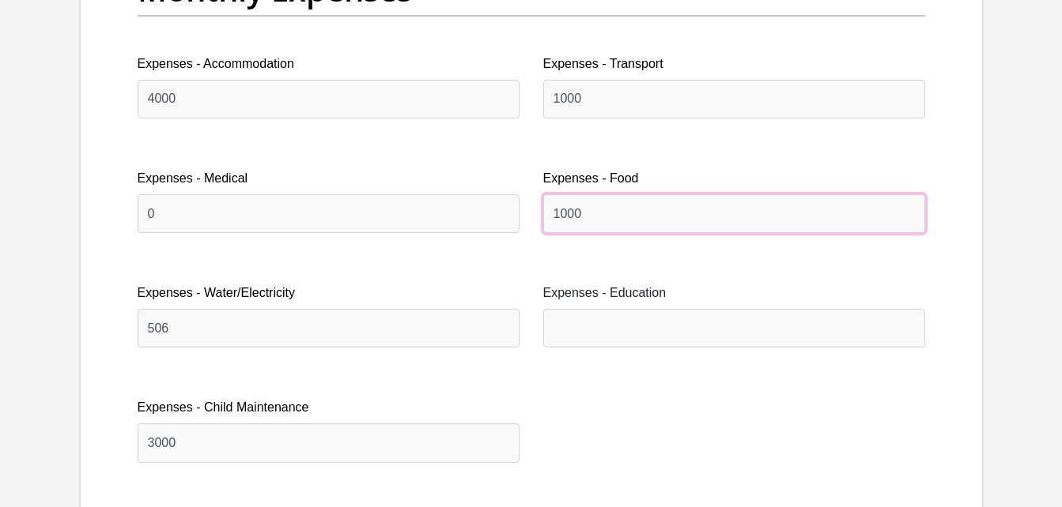
type input "1000"
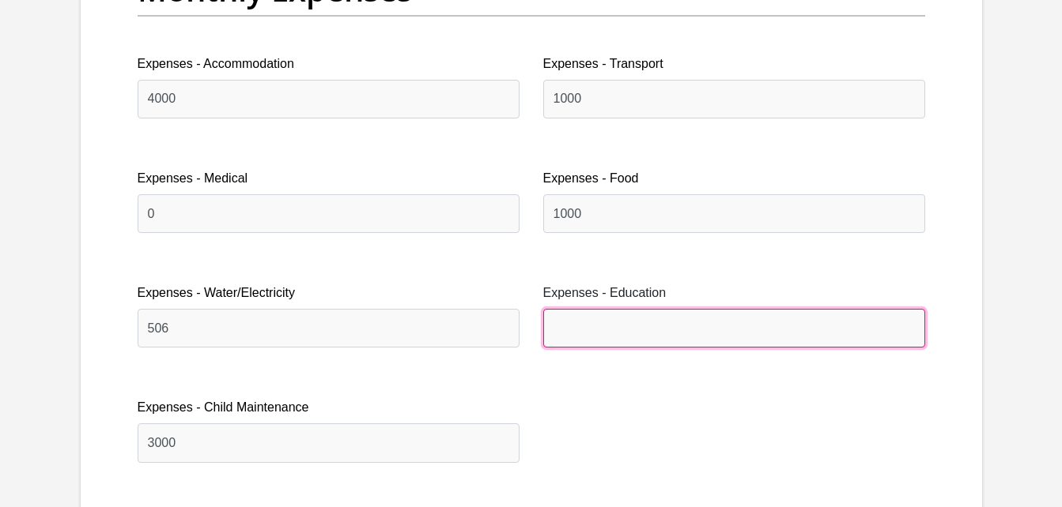
click at [574, 330] on input "Expenses - Education" at bounding box center [734, 328] width 382 height 39
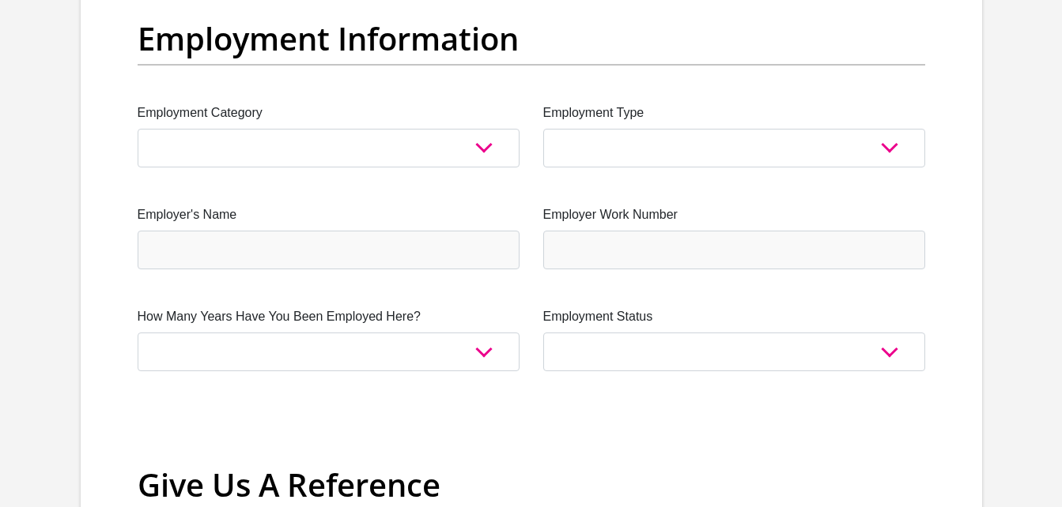
scroll to position [2902, 0]
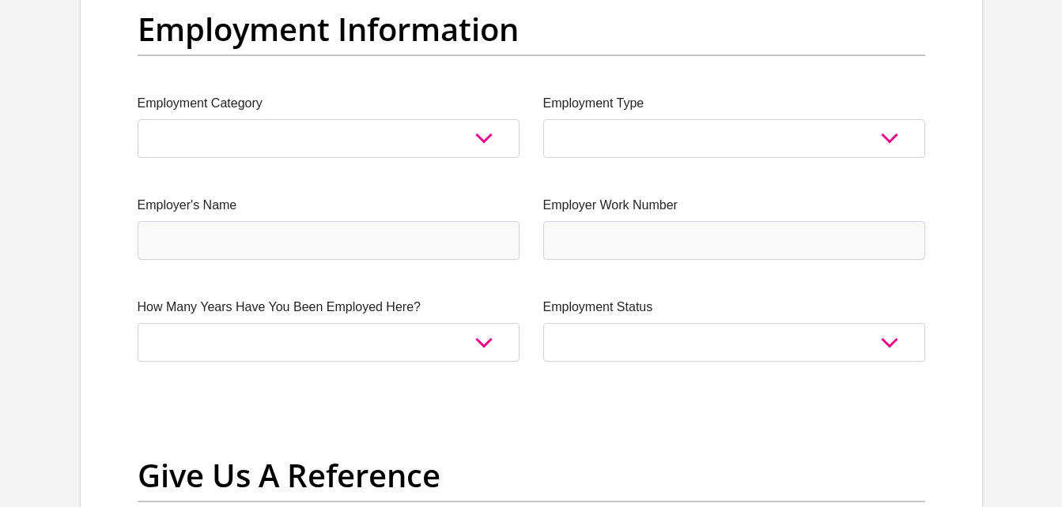
type input "0"
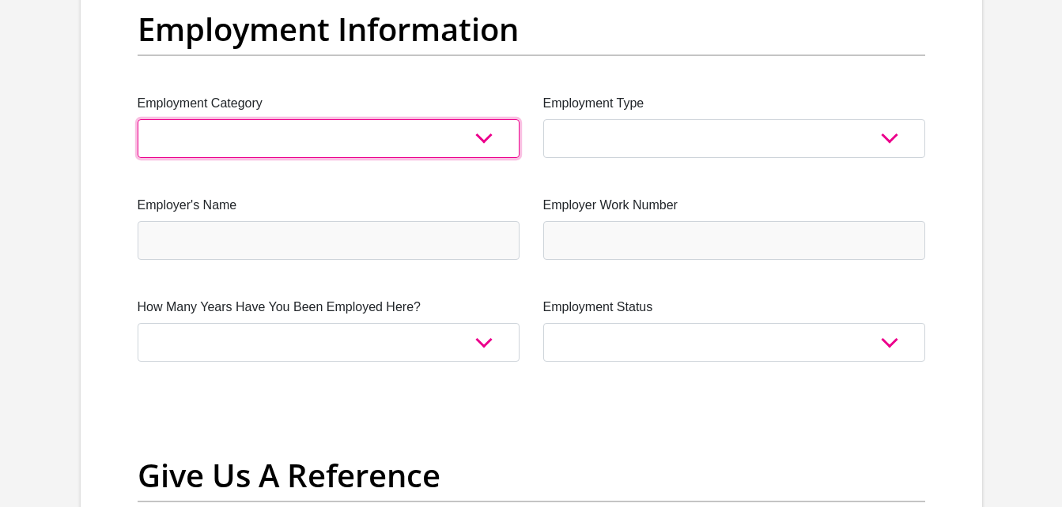
click at [477, 126] on select "AGRICULTURE ALCOHOL & TOBACCO CONSTRUCTION MATERIALS METALLURGY EQUIPMENT FOR R…" at bounding box center [329, 138] width 382 height 39
select select "71"
click at [138, 119] on select "AGRICULTURE ALCOHOL & TOBACCO CONSTRUCTION MATERIALS METALLURGY EQUIPMENT FOR R…" at bounding box center [329, 138] width 382 height 39
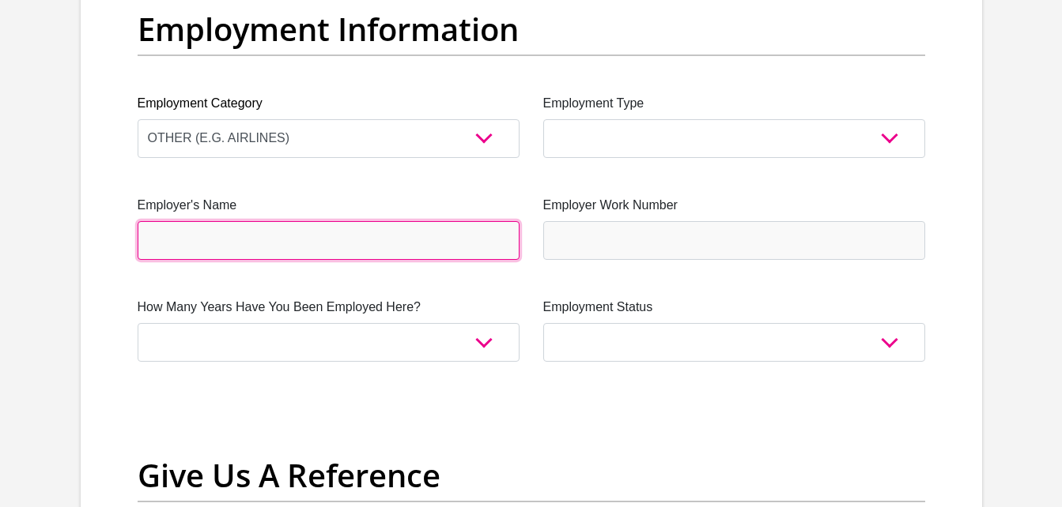
click at [312, 247] on input "Employer's Name" at bounding box center [329, 240] width 382 height 39
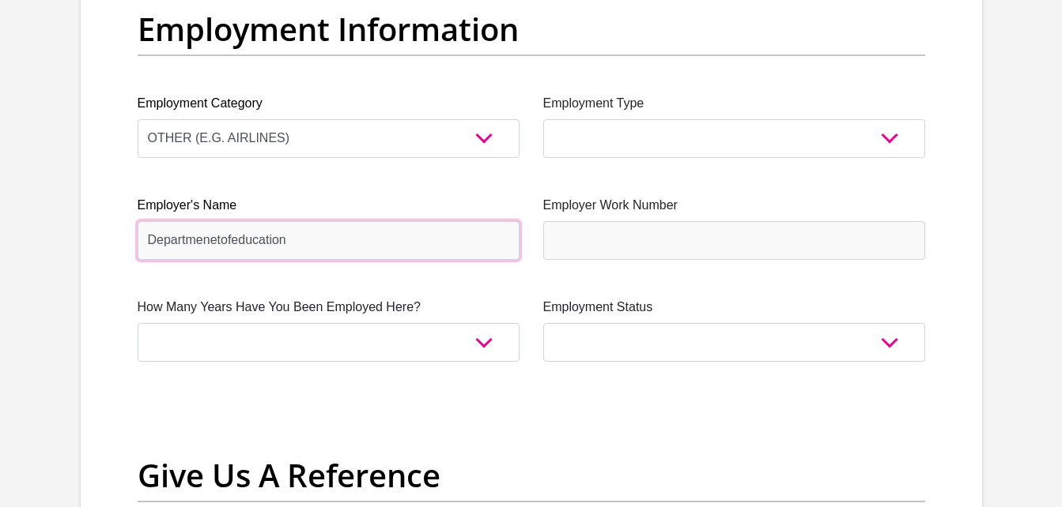
type input "Departmenetofeducation"
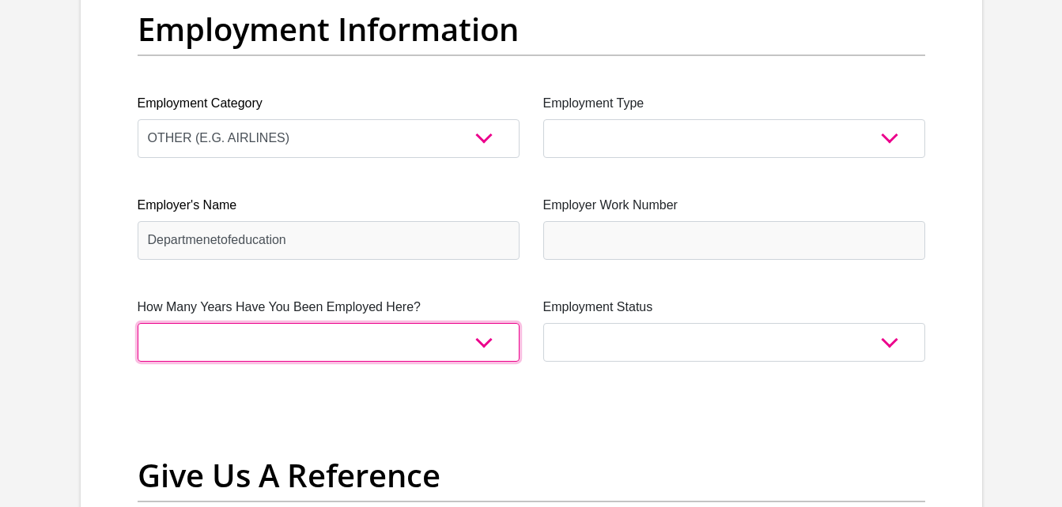
click at [360, 355] on select "less than 1 year 1-3 years 3-5 years 5+ years" at bounding box center [329, 342] width 382 height 39
select select "6"
click at [138, 323] on select "less than 1 year 1-3 years 3-5 years 5+ years" at bounding box center [329, 342] width 382 height 39
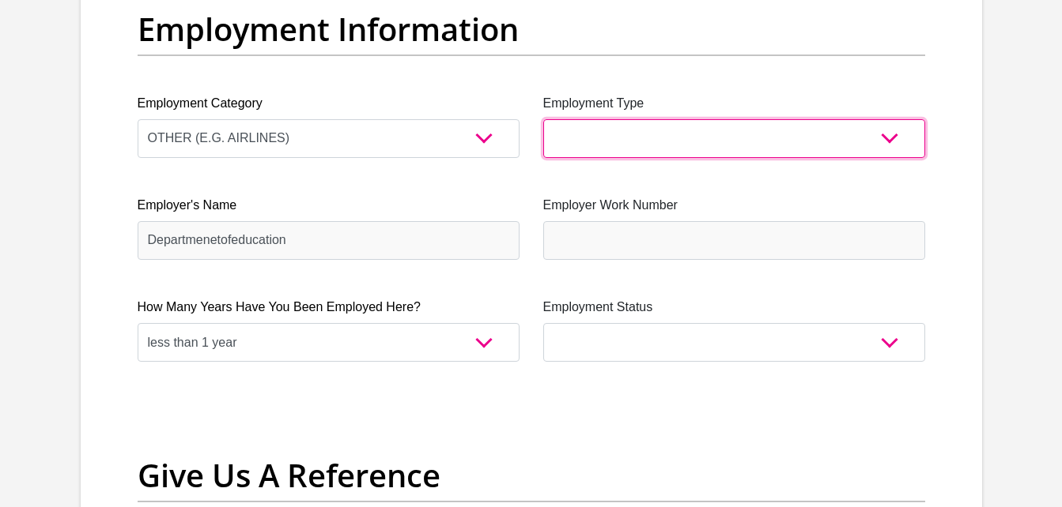
click at [737, 126] on select "College/Lecturer Craft Seller Creative Driver Executive Farmer Forces - Non Com…" at bounding box center [734, 138] width 382 height 39
drag, startPoint x: 737, startPoint y: 126, endPoint x: 473, endPoint y: 175, distance: 267.7
click at [752, 139] on select "College/Lecturer Craft Seller Creative Driver Executive Farmer Forces - Non Com…" at bounding box center [734, 138] width 382 height 39
select select "Permanent Teacher"
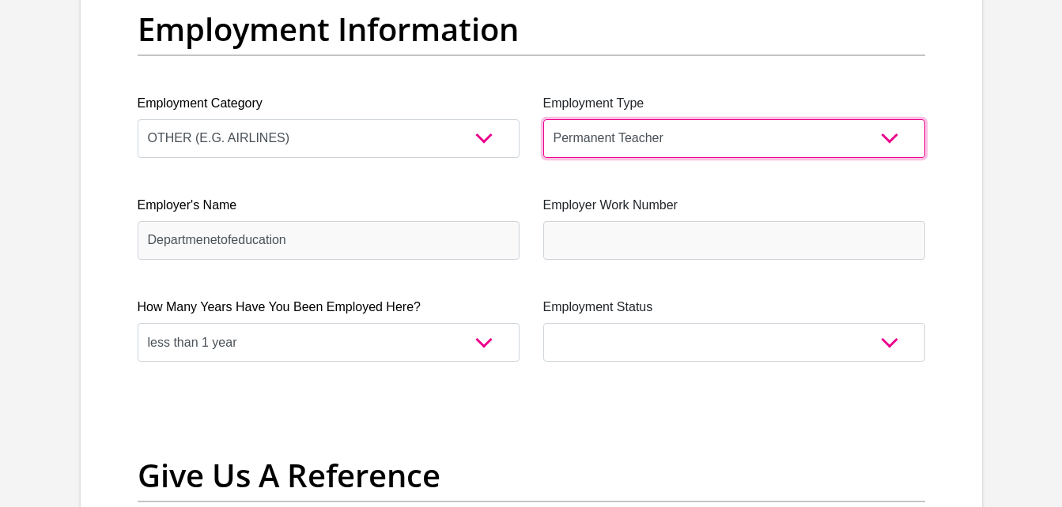
click at [543, 119] on select "College/Lecturer Craft Seller Creative Driver Executive Farmer Forces - Non Com…" at bounding box center [734, 138] width 382 height 39
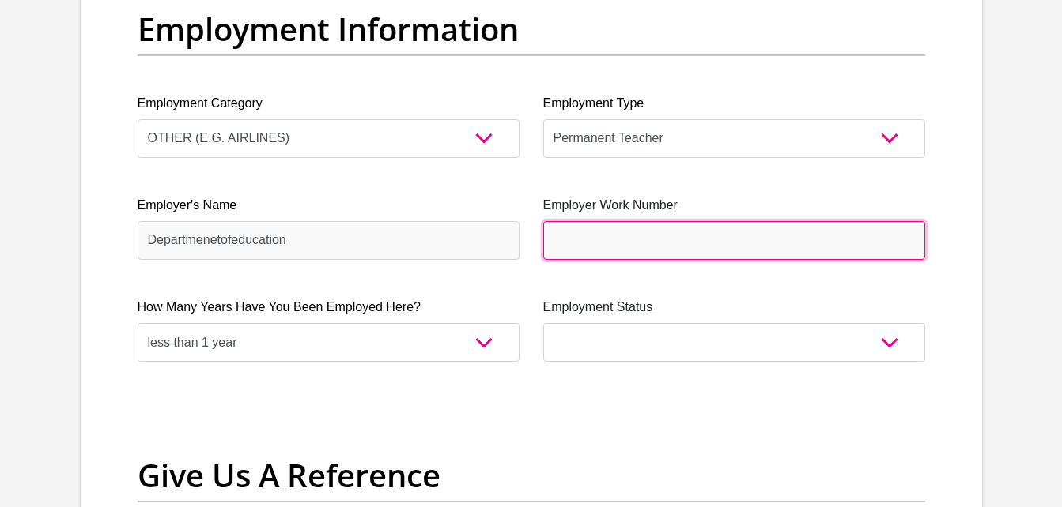
click at [756, 241] on input "Employer Work Number" at bounding box center [734, 240] width 382 height 39
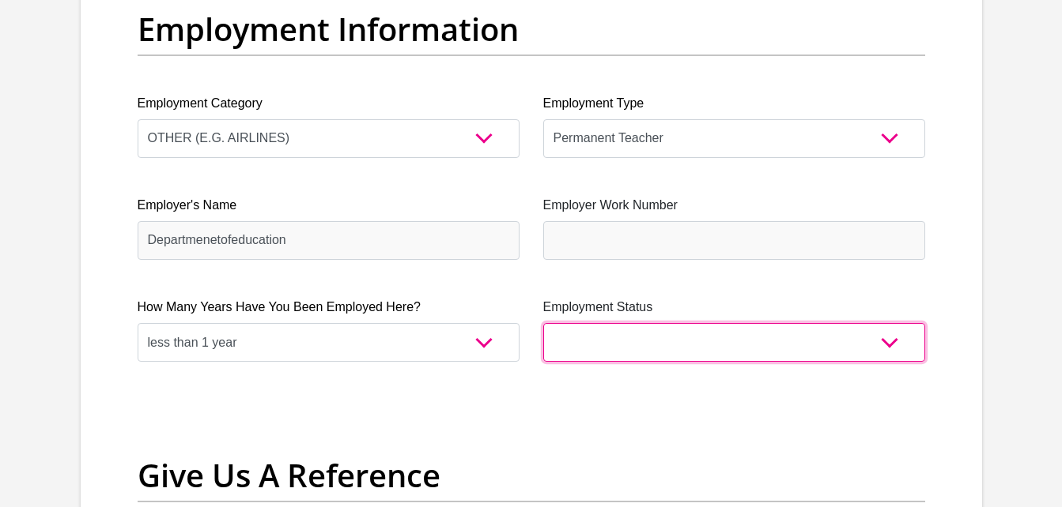
click at [561, 354] on select "Permanent/Full-time Part-time/Casual [DEMOGRAPHIC_DATA] Worker Self-Employed Ho…" at bounding box center [734, 342] width 382 height 39
select select "3"
click at [543, 323] on select "Permanent/Full-time Part-time/Casual [DEMOGRAPHIC_DATA] Worker Self-Employed Ho…" at bounding box center [734, 342] width 382 height 39
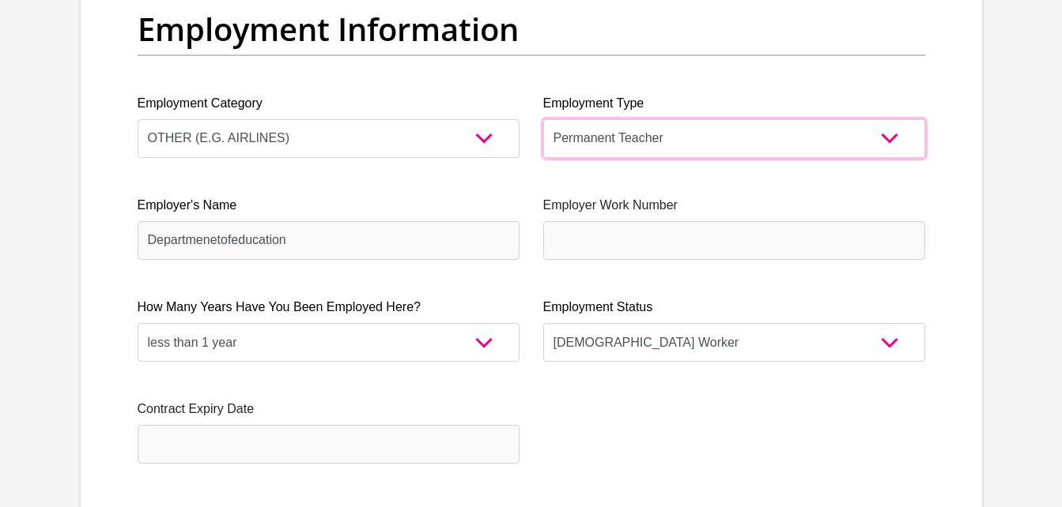
click at [738, 133] on select "College/Lecturer Craft Seller Creative Driver Executive Farmer Forces - Non Com…" at bounding box center [734, 138] width 382 height 39
select select "Teacher"
click at [543, 119] on select "College/Lecturer Craft Seller Creative Driver Executive Farmer Forces - Non Com…" at bounding box center [734, 138] width 382 height 39
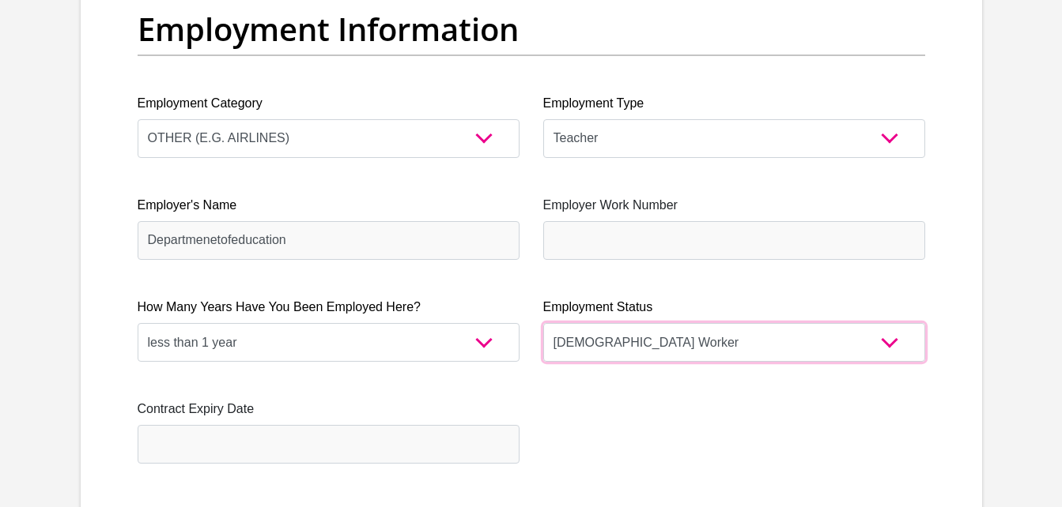
click at [821, 343] on select "Permanent/Full-time Part-time/Casual [DEMOGRAPHIC_DATA] Worker Self-Employed Ho…" at bounding box center [734, 342] width 382 height 39
click at [543, 323] on select "Permanent/Full-time Part-time/Casual [DEMOGRAPHIC_DATA] Worker Self-Employed Ho…" at bounding box center [734, 342] width 382 height 39
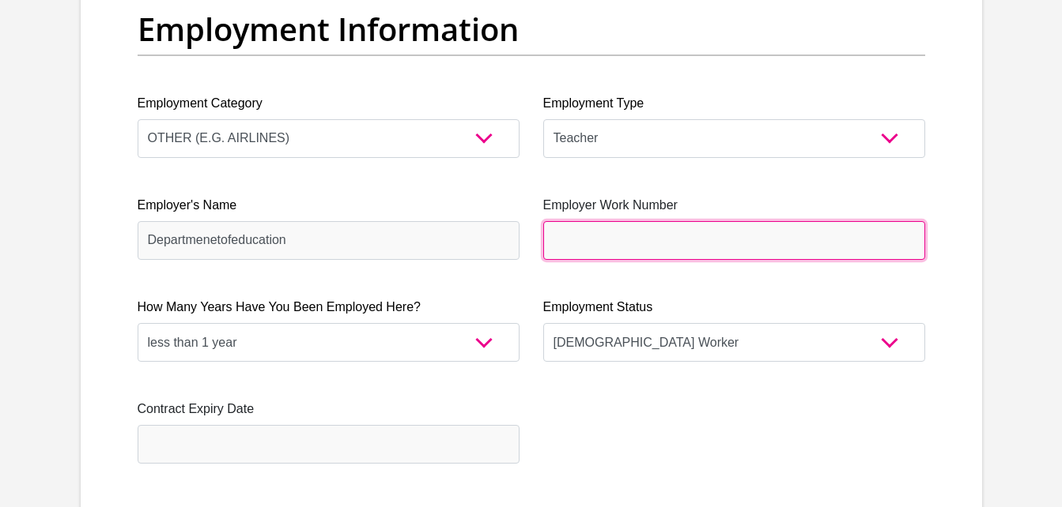
click at [701, 239] on input "Employer Work Number" at bounding box center [734, 240] width 382 height 39
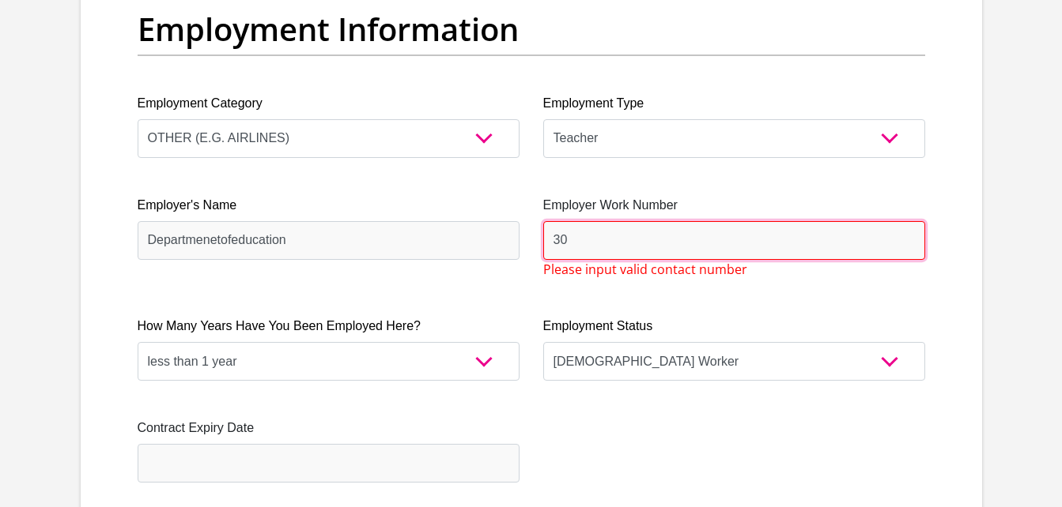
type input "3"
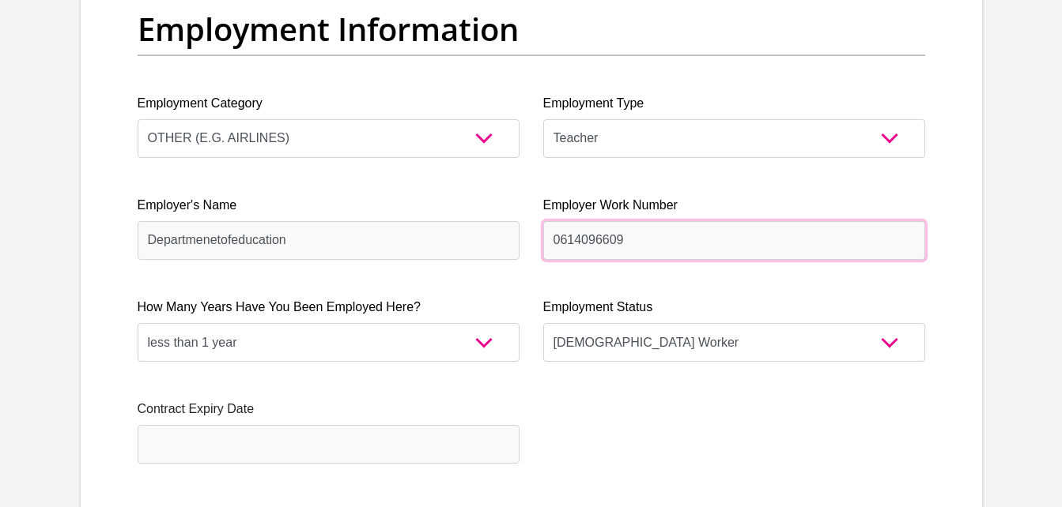
type input "0614096609"
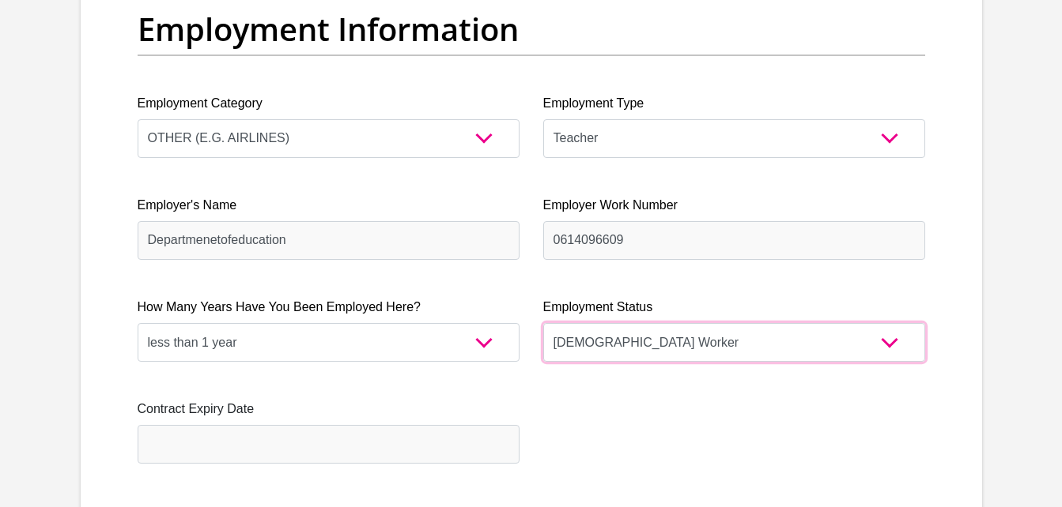
click at [715, 355] on select "Permanent/Full-time Part-time/Casual [DEMOGRAPHIC_DATA] Worker Self-Employed Ho…" at bounding box center [734, 342] width 382 height 39
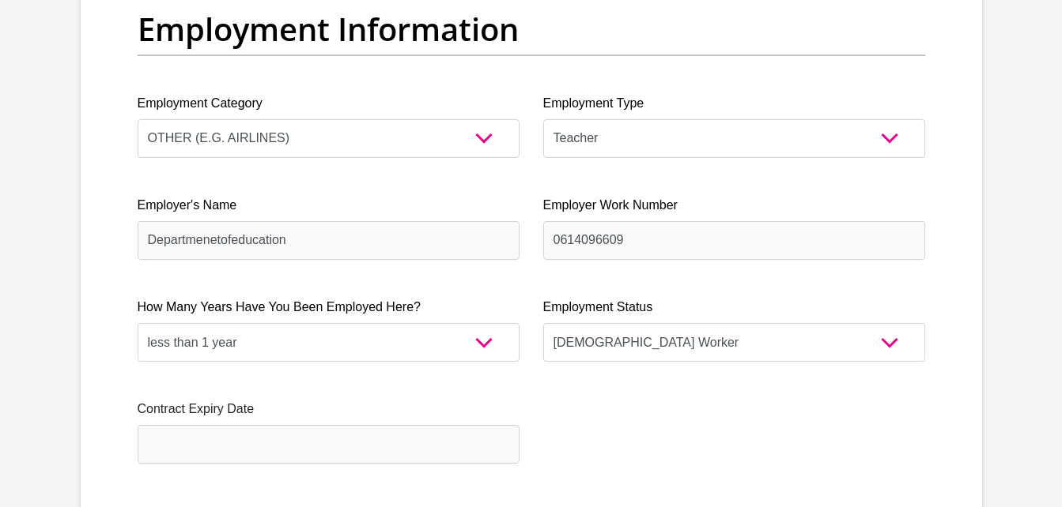
click at [949, 208] on div "Personal Details Title Mr Ms Mrs Dr [PERSON_NAME] First Name Adilate Surname Ma…" at bounding box center [531, 14] width 901 height 5525
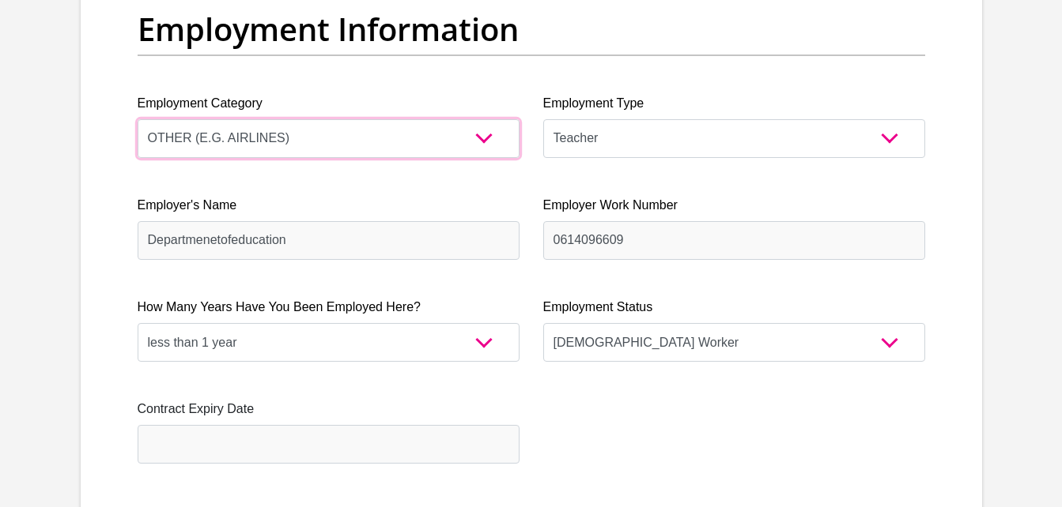
click at [488, 147] on select "AGRICULTURE ALCOHOL & TOBACCO CONSTRUCTION MATERIALS METALLURGY EQUIPMENT FOR R…" at bounding box center [329, 138] width 382 height 39
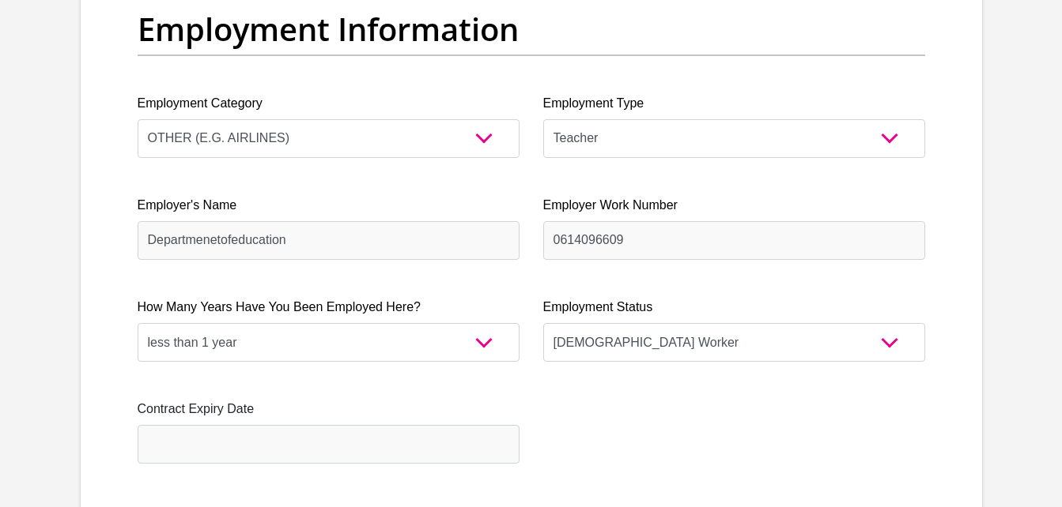
click at [613, 405] on div "Title Mr Ms Mrs Dr [PERSON_NAME] First Name Adilate Surname Mahwai ID Number 01…" at bounding box center [531, 6] width 811 height 5264
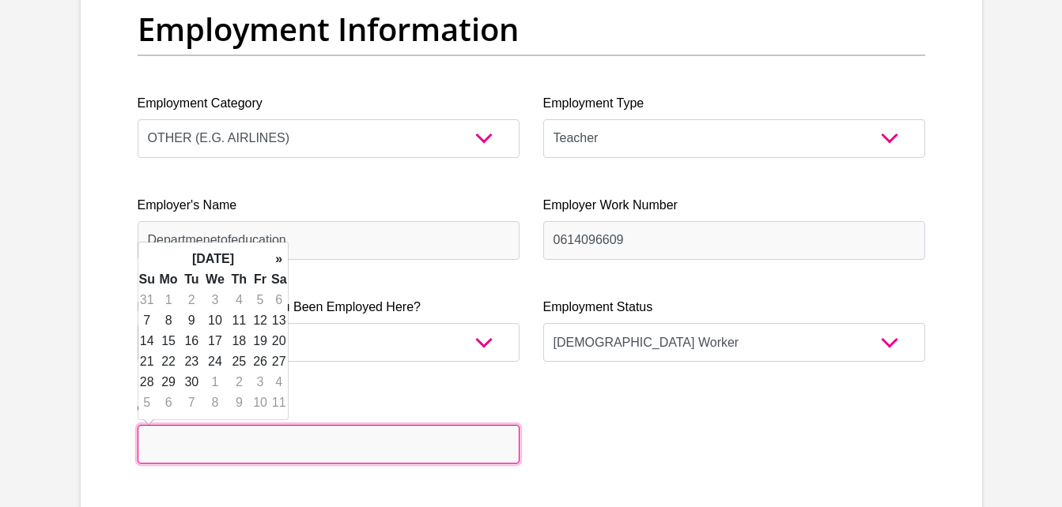
click at [432, 440] on input "text" at bounding box center [329, 444] width 382 height 39
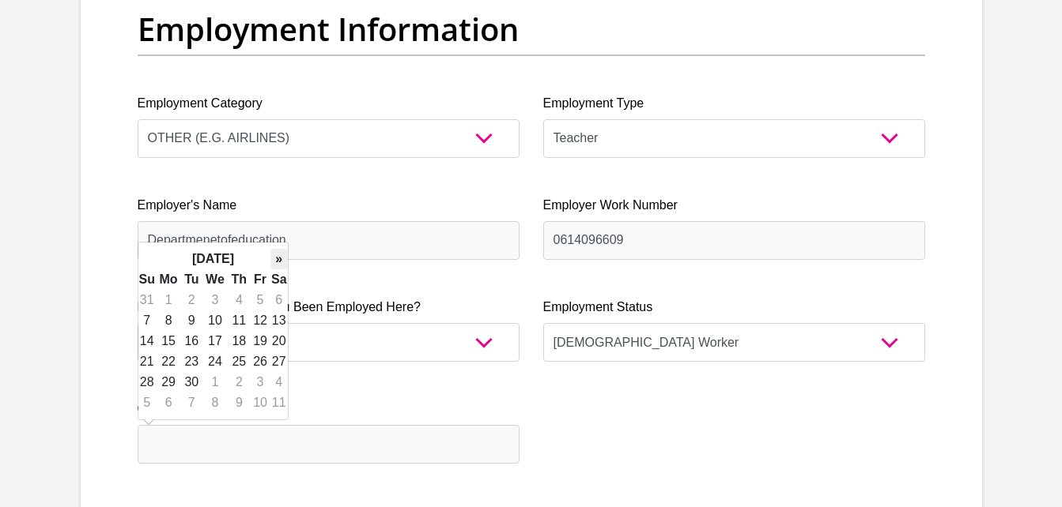
click at [274, 258] on th "»" at bounding box center [278, 259] width 17 height 21
click at [212, 383] on td "31" at bounding box center [215, 382] width 26 height 21
type input "[DATE]"
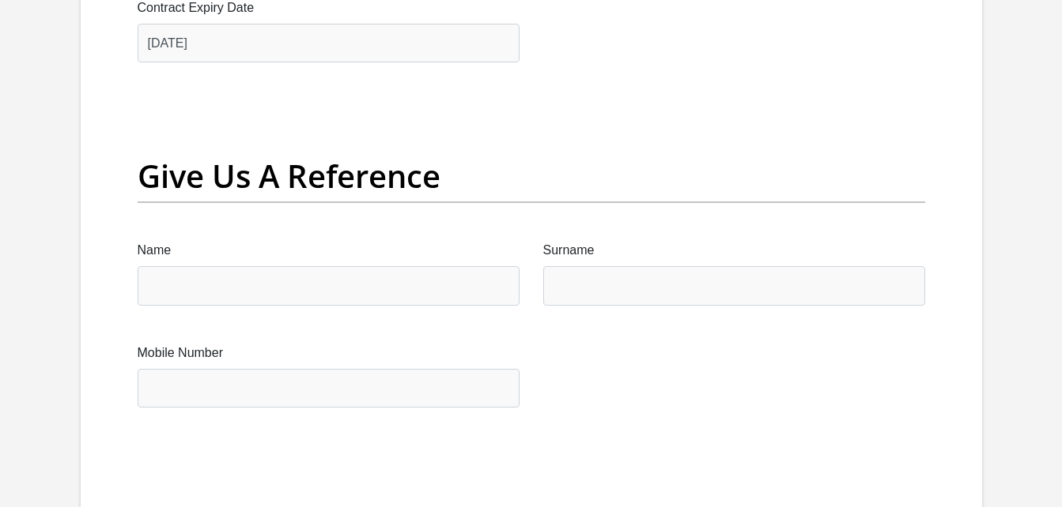
scroll to position [3324, 0]
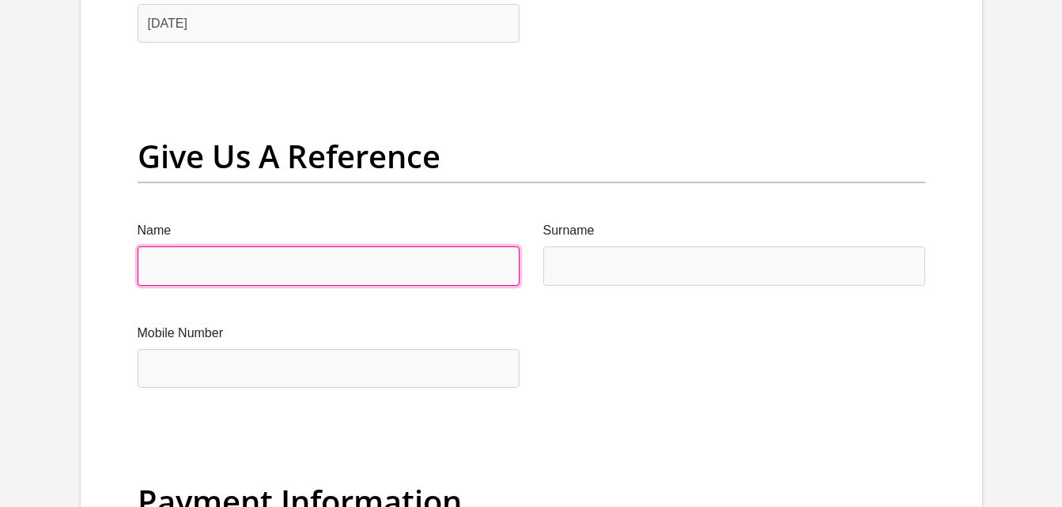
click at [314, 261] on input "Name" at bounding box center [329, 266] width 382 height 39
type input "g"
type input "Gladness"
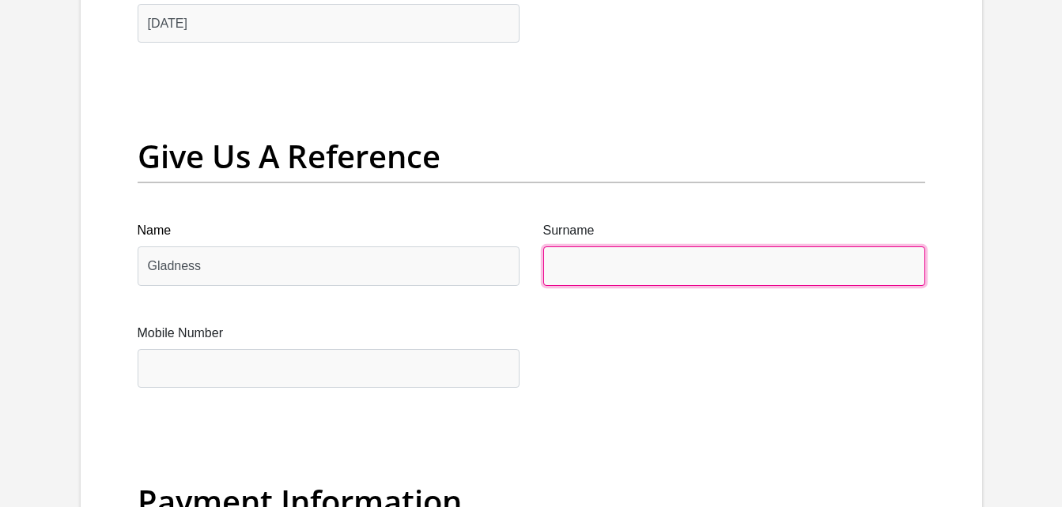
click at [554, 266] on input "Surname" at bounding box center [734, 266] width 382 height 39
type input "Mahwai"
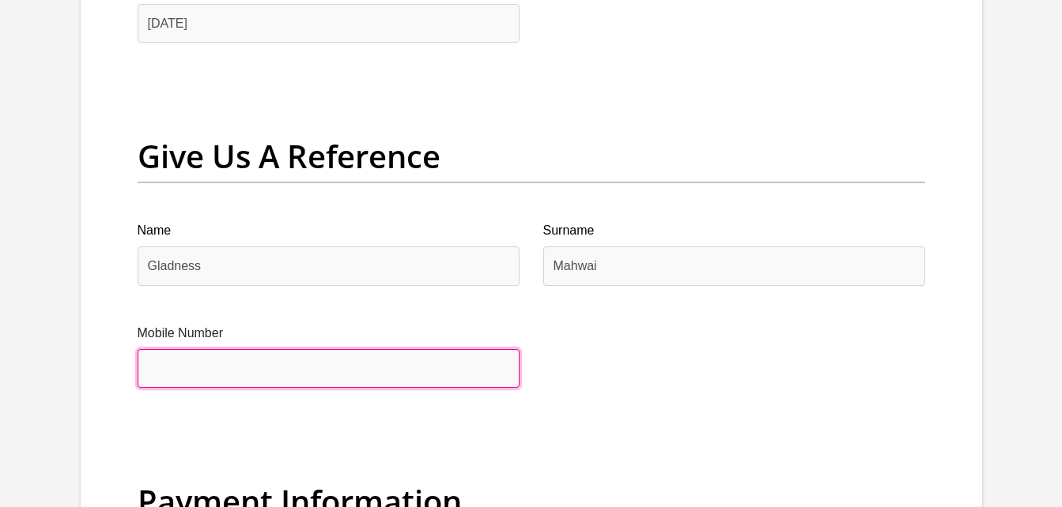
click at [396, 375] on input "Mobile Number" at bounding box center [329, 368] width 382 height 39
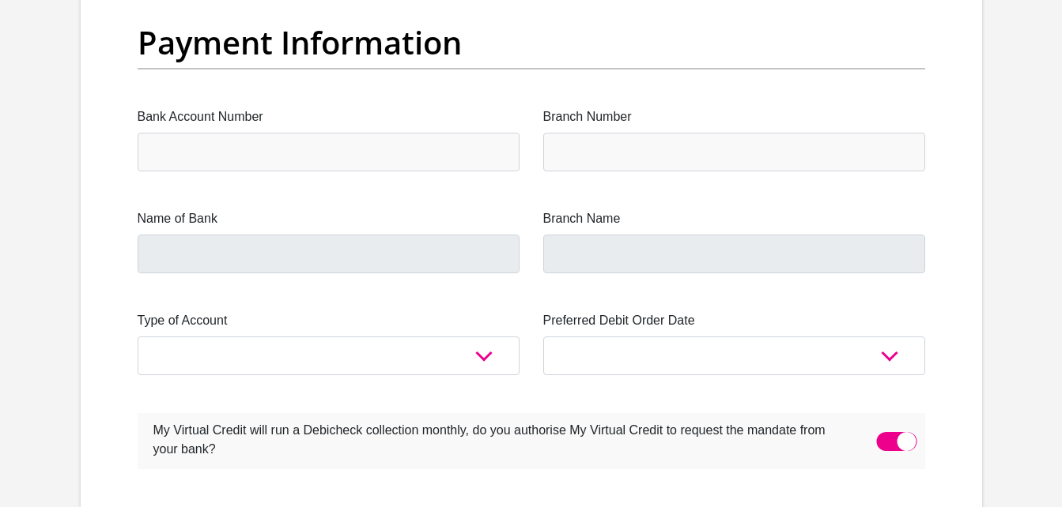
scroll to position [3803, 0]
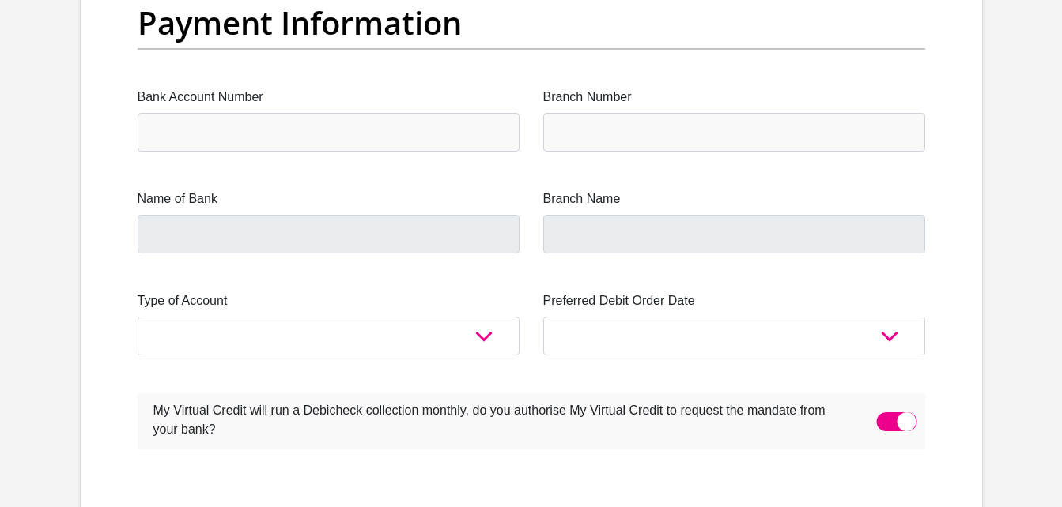
type input "0787257687"
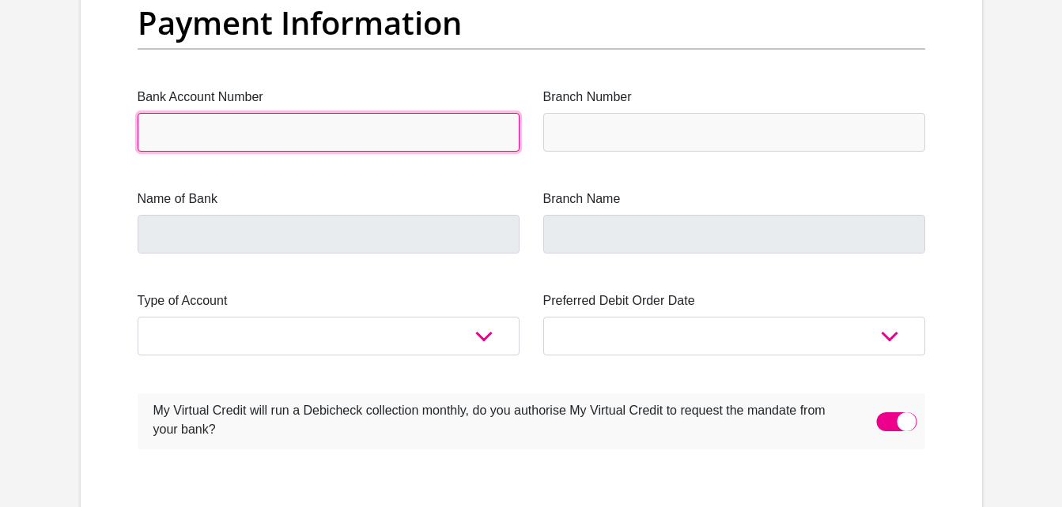
click at [347, 128] on input "Bank Account Number" at bounding box center [329, 132] width 382 height 39
type input "1688773604"
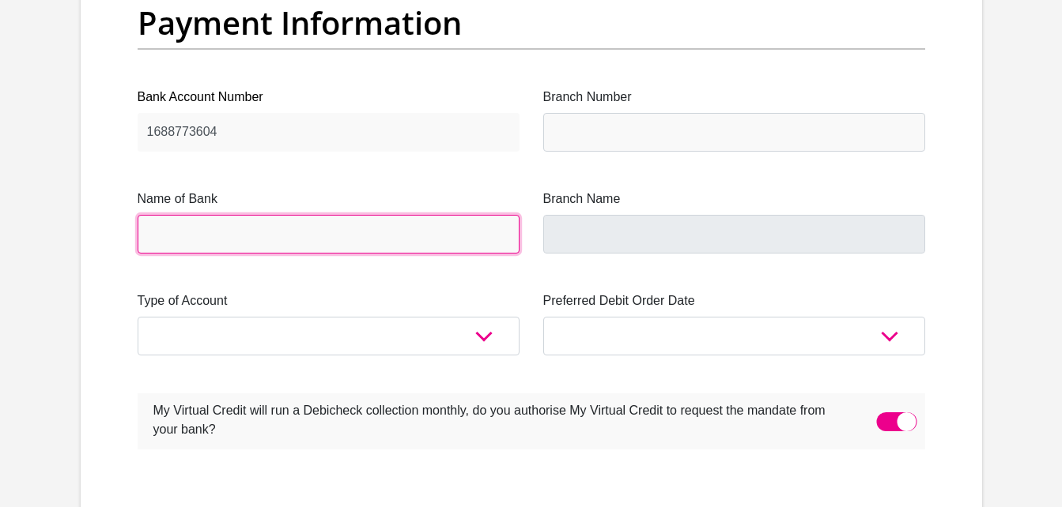
click at [326, 243] on input "Name of Bank" at bounding box center [329, 234] width 382 height 39
click at [271, 243] on input "Name of Bank" at bounding box center [329, 234] width 382 height 39
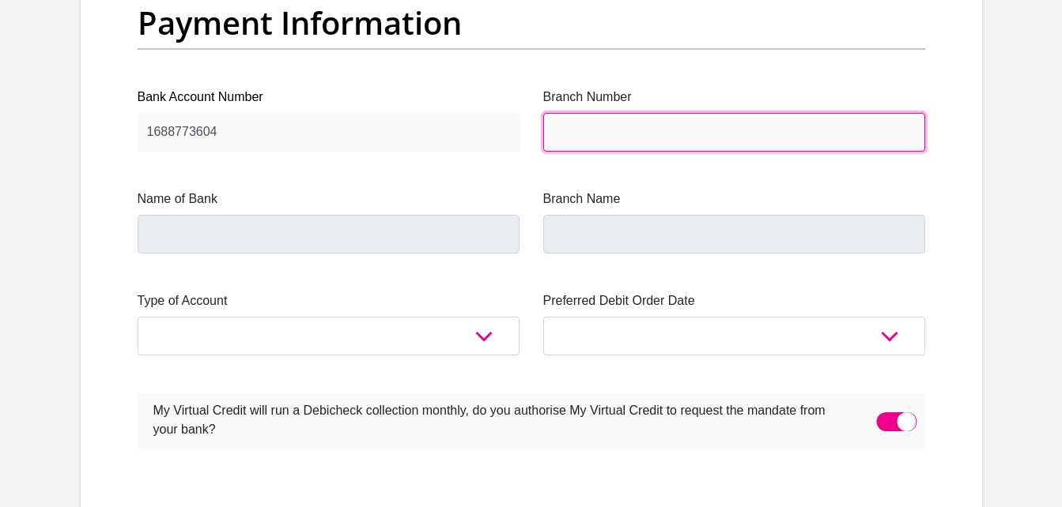
click at [599, 117] on input "Branch Number" at bounding box center [734, 132] width 382 height 39
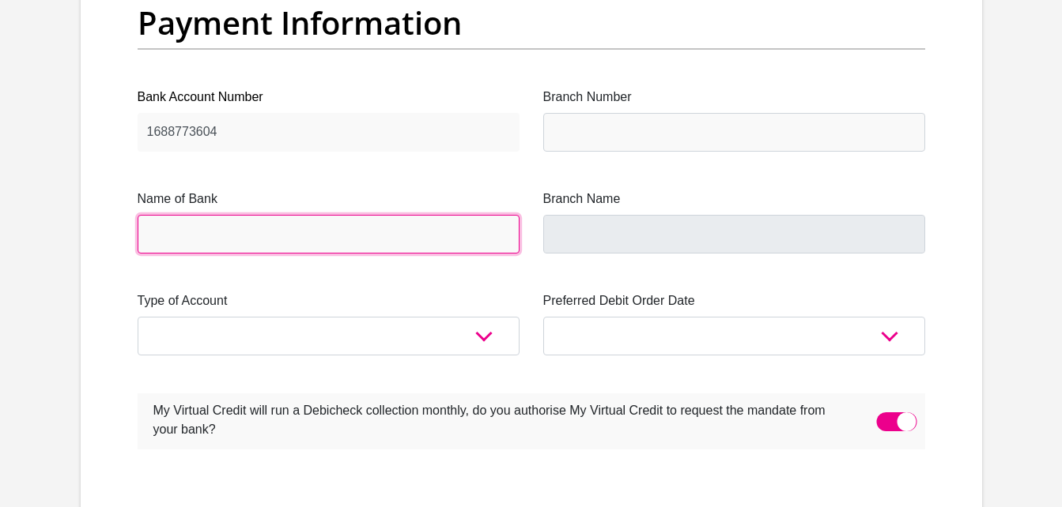
click at [393, 239] on input "Name of Bank" at bounding box center [329, 234] width 382 height 39
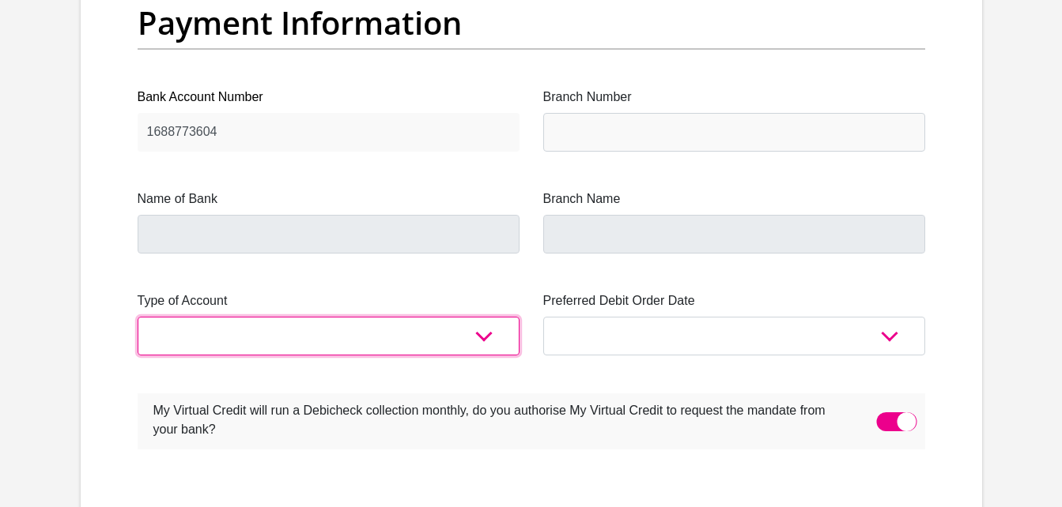
click at [345, 355] on select "Cheque Savings" at bounding box center [329, 336] width 382 height 39
select select "SAV"
click at [138, 317] on select "Cheque Savings" at bounding box center [329, 336] width 382 height 39
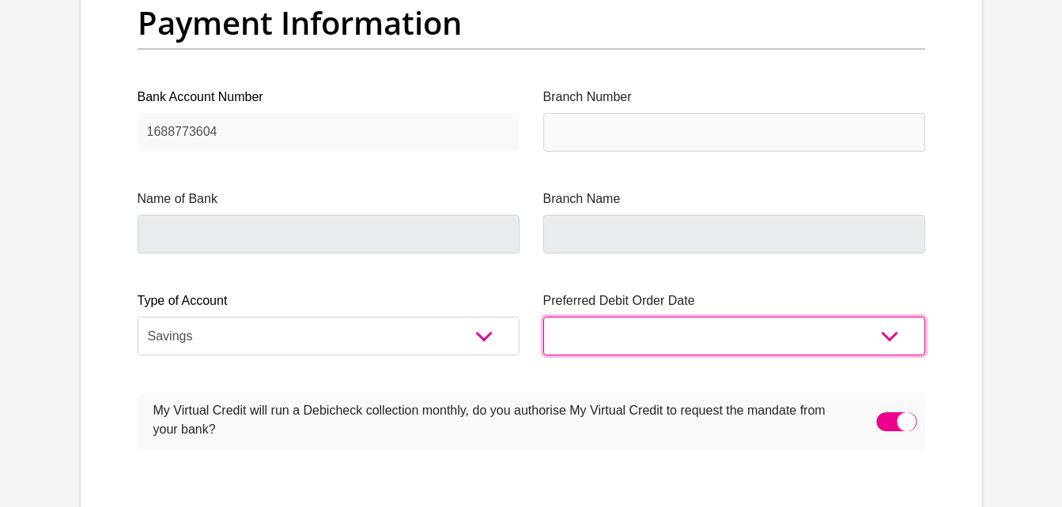
click at [644, 333] on select "1st 2nd 3rd 4th 5th 7th 18th 19th 20th 21st 22nd 23rd 24th 25th 26th 27th 28th …" at bounding box center [734, 336] width 382 height 39
select select "22"
click at [543, 317] on select "1st 2nd 3rd 4th 5th 7th 18th 19th 20th 21st 22nd 23rd 24th 25th 26th 27th 28th …" at bounding box center [734, 336] width 382 height 39
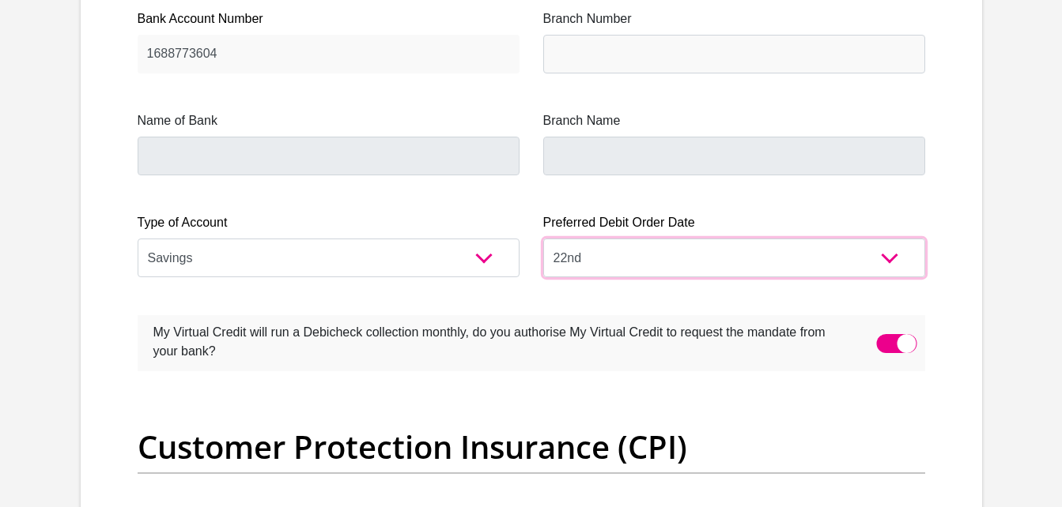
scroll to position [3901, 0]
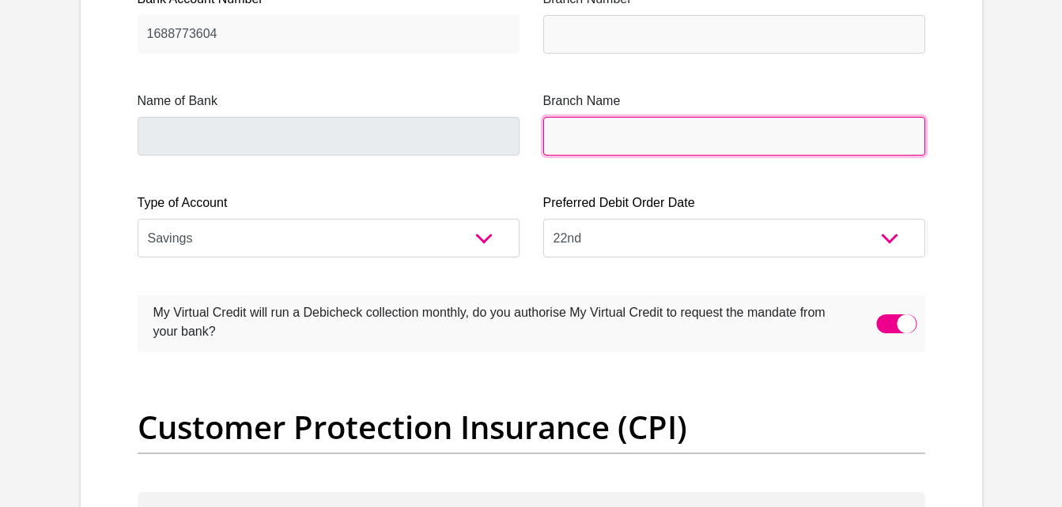
click at [756, 125] on input "Branch Name" at bounding box center [734, 136] width 382 height 39
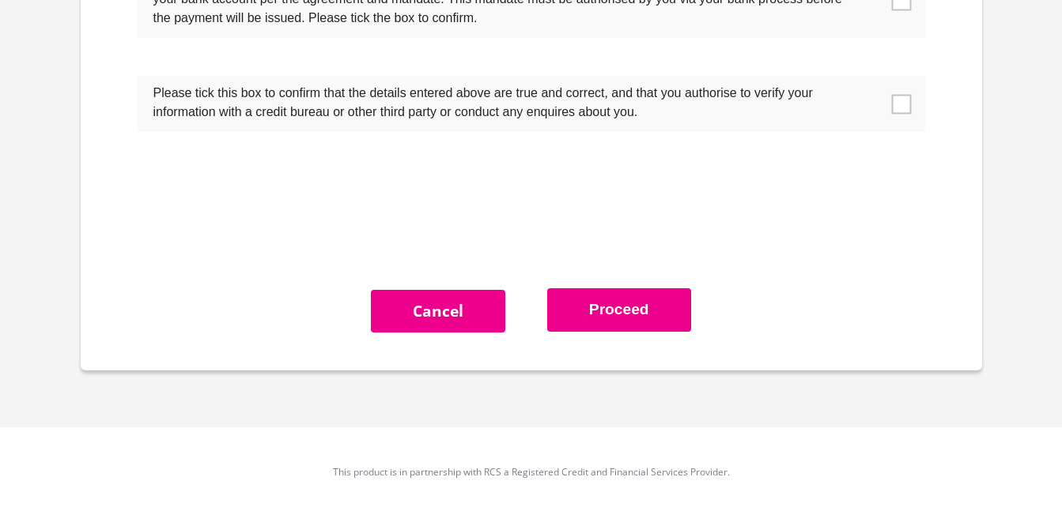
scroll to position [5319, 0]
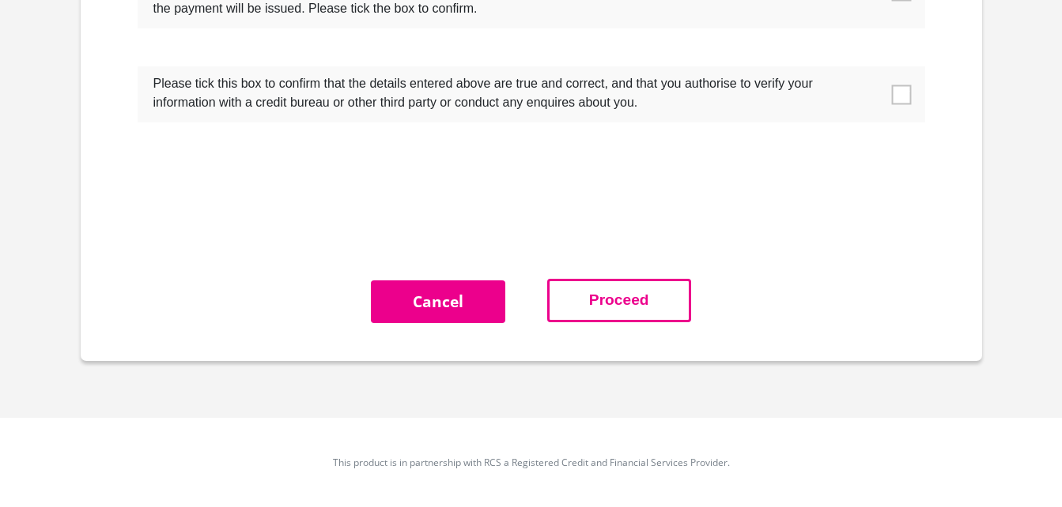
click at [624, 298] on button "Proceed" at bounding box center [619, 300] width 144 height 43
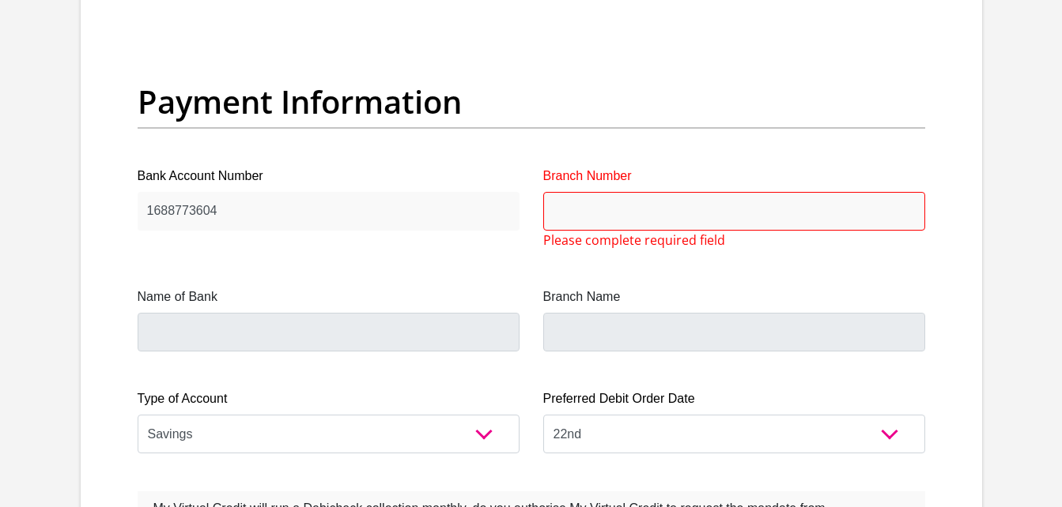
scroll to position [3717, 0]
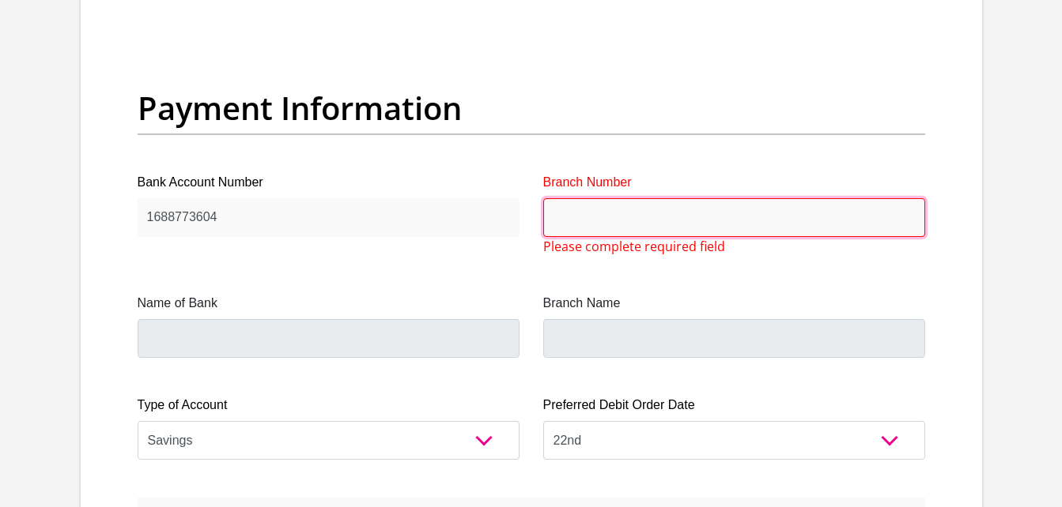
click at [594, 228] on input "Branch Number" at bounding box center [734, 217] width 382 height 39
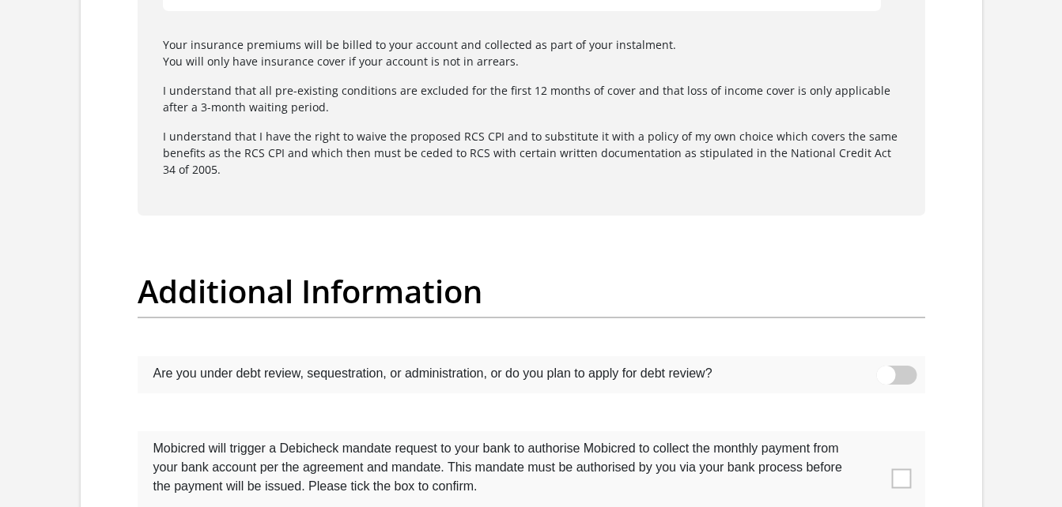
scroll to position [5360, 0]
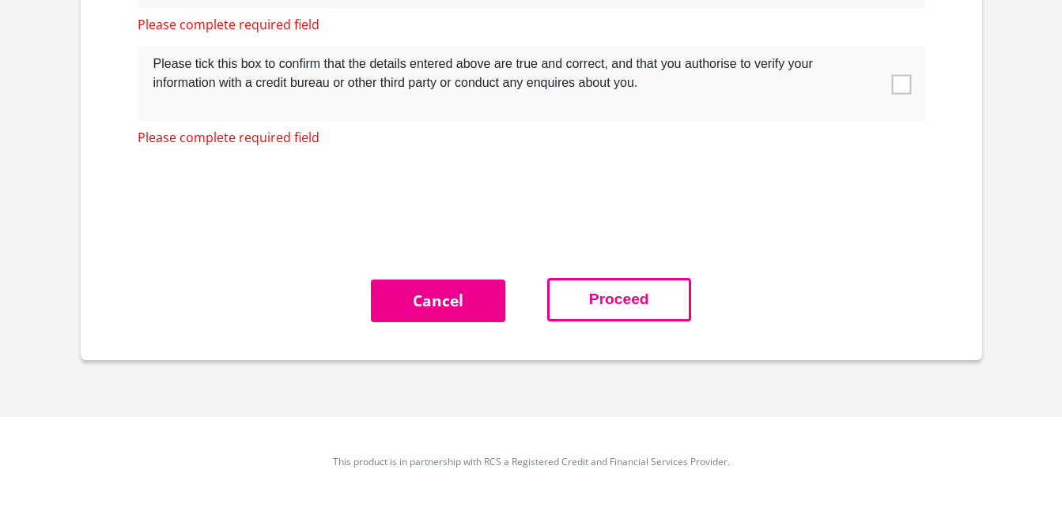
type input "470010"
click at [611, 307] on button "Proceed" at bounding box center [619, 299] width 144 height 43
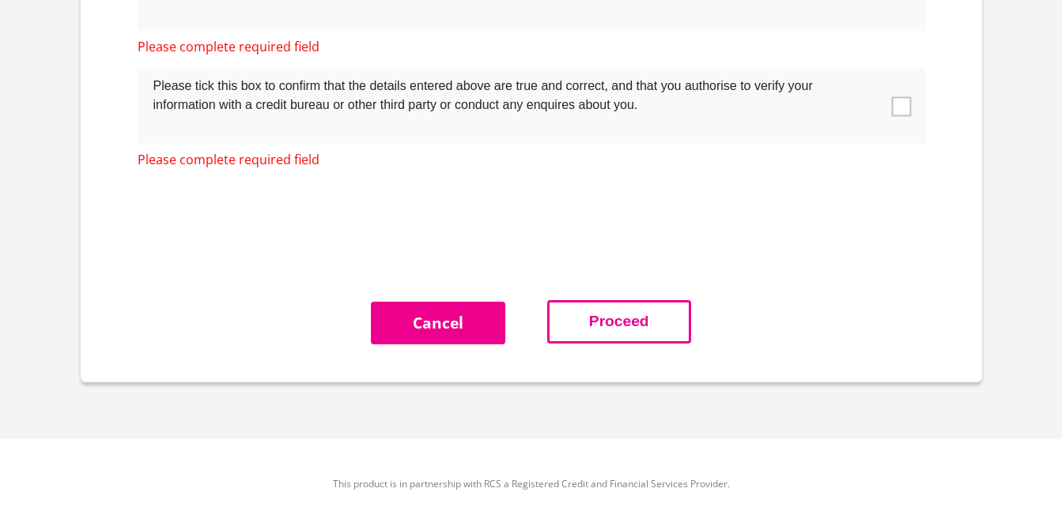
type input "CAPITEC BANK LIMITED"
type input "CAPITEC BANK CPC"
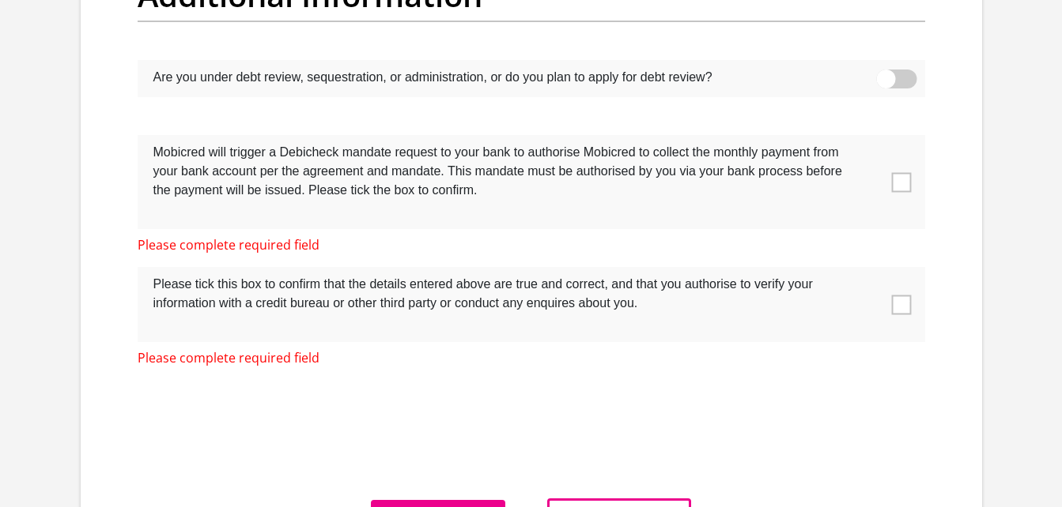
scroll to position [5135, 0]
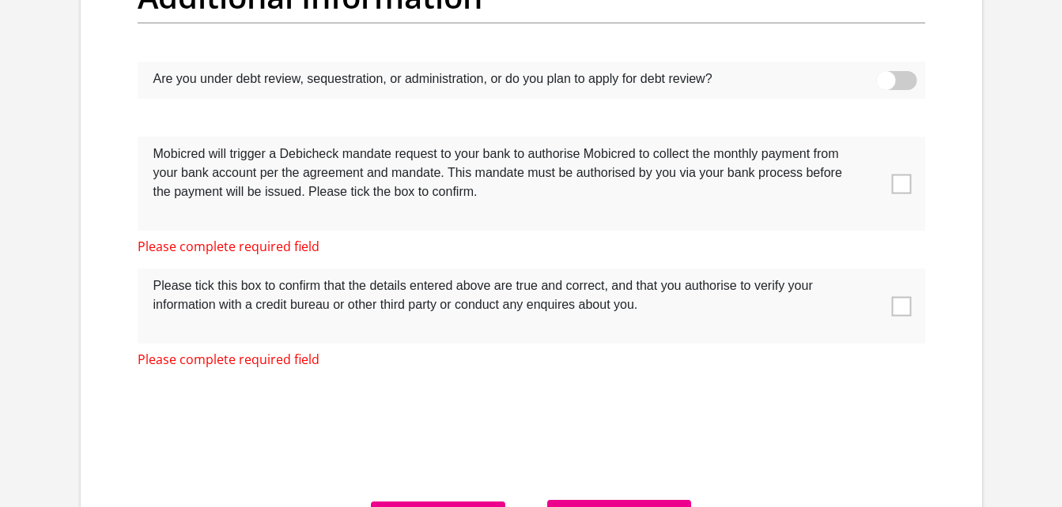
click at [910, 181] on span at bounding box center [901, 184] width 20 height 20
click at [869, 141] on input "checkbox" at bounding box center [869, 141] width 0 height 0
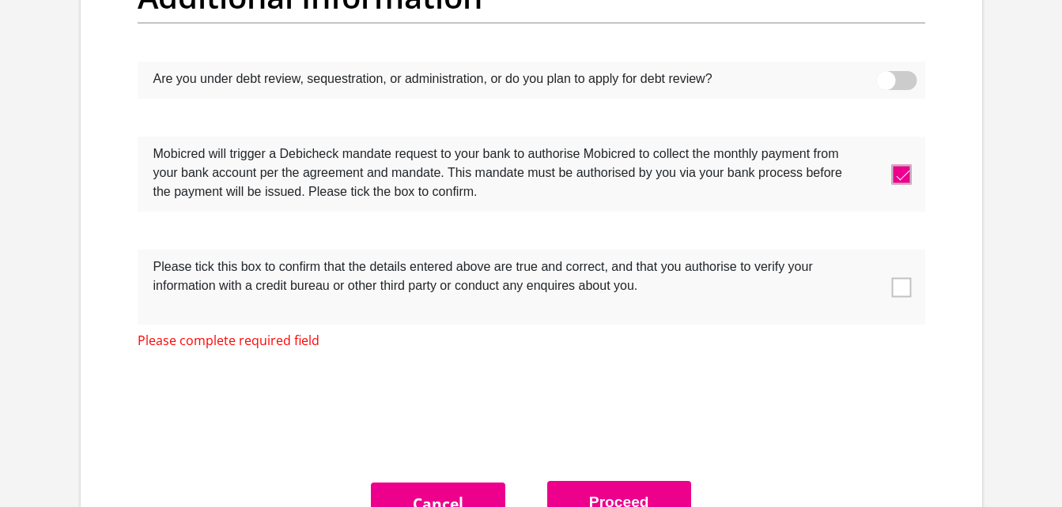
click at [897, 287] on span at bounding box center [901, 287] width 20 height 20
click at [869, 254] on input "checkbox" at bounding box center [869, 254] width 0 height 0
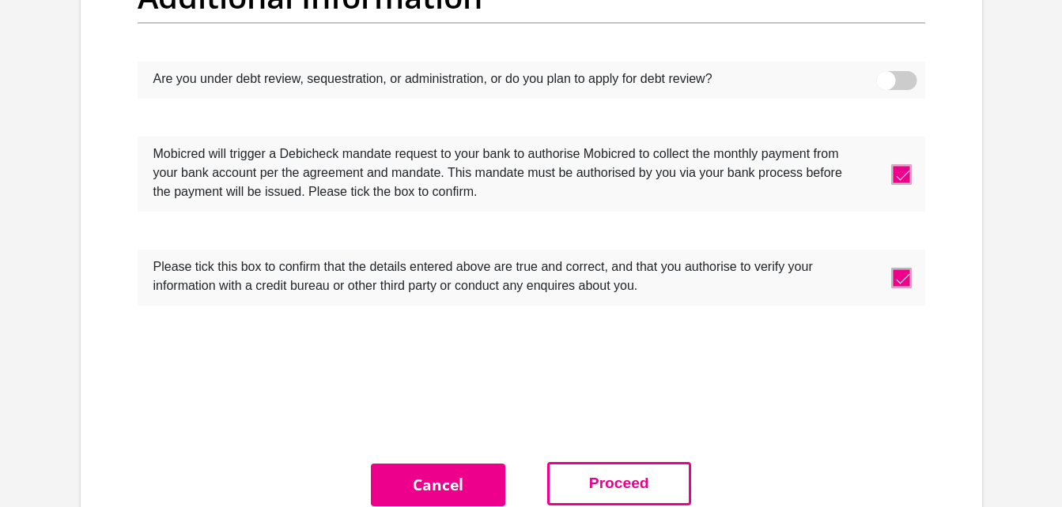
click at [639, 466] on button "Proceed" at bounding box center [619, 483] width 144 height 43
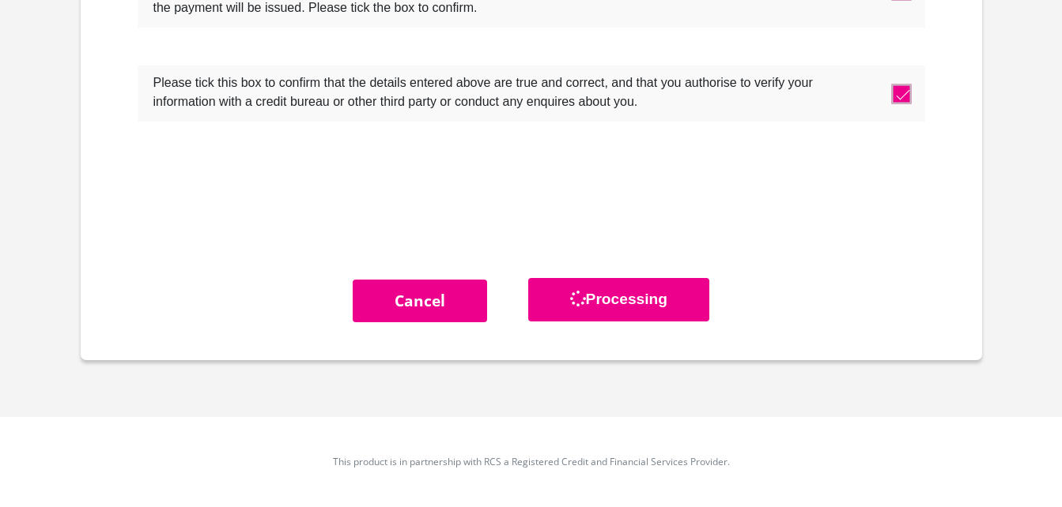
scroll to position [5322, 0]
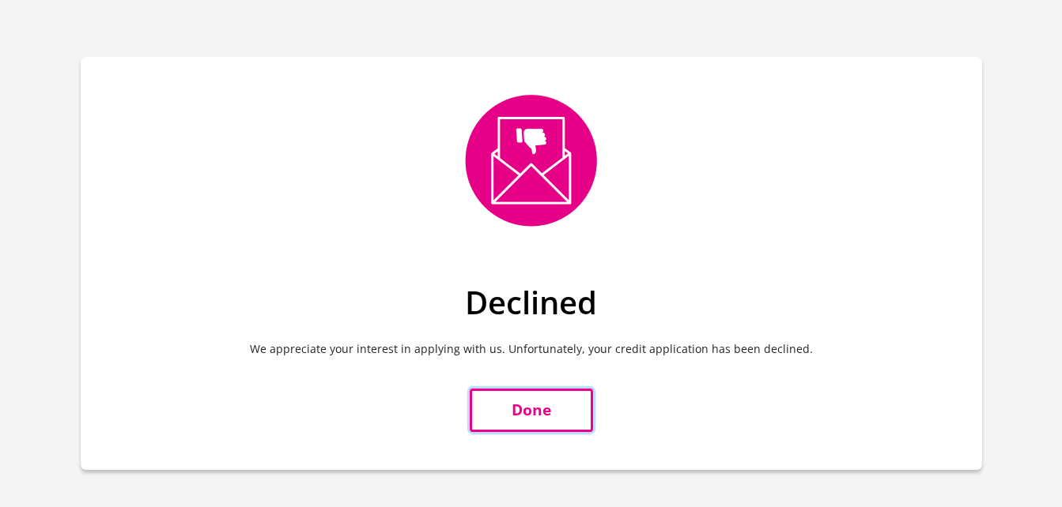
click at [549, 412] on link "Done" at bounding box center [531, 410] width 123 height 43
